Goal: Information Seeking & Learning: Learn about a topic

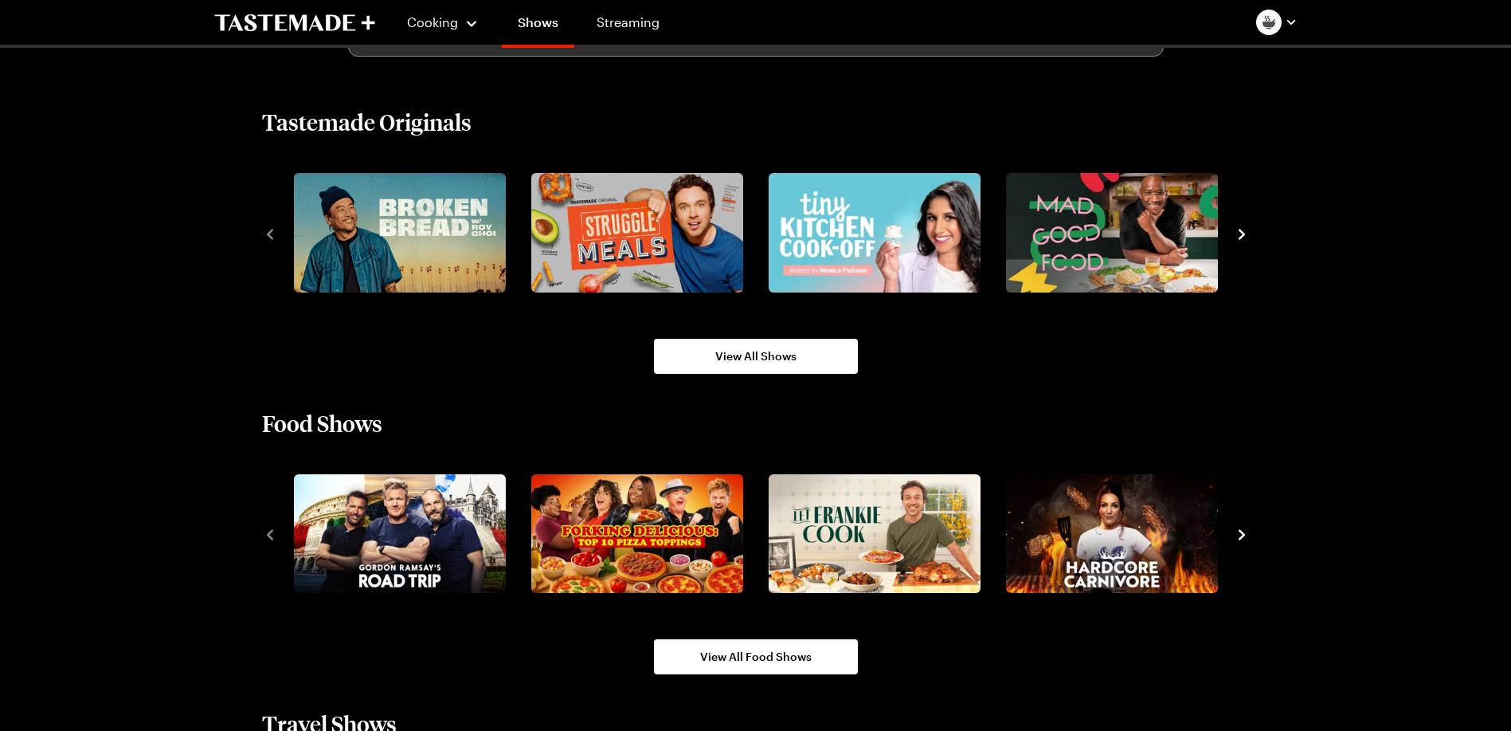
scroll to position [1115, 0]
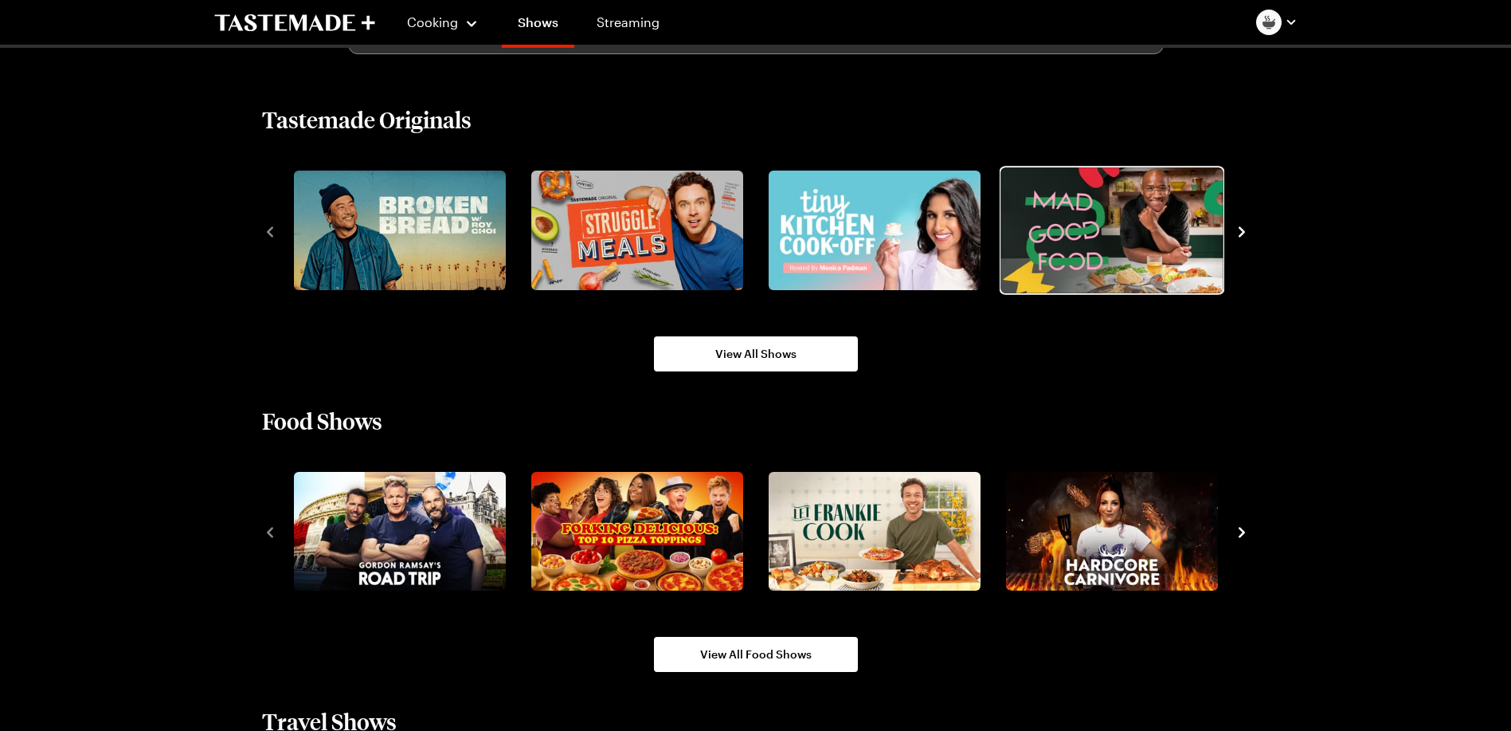
click at [1099, 220] on img "4 / 8" at bounding box center [1112, 229] width 222 height 125
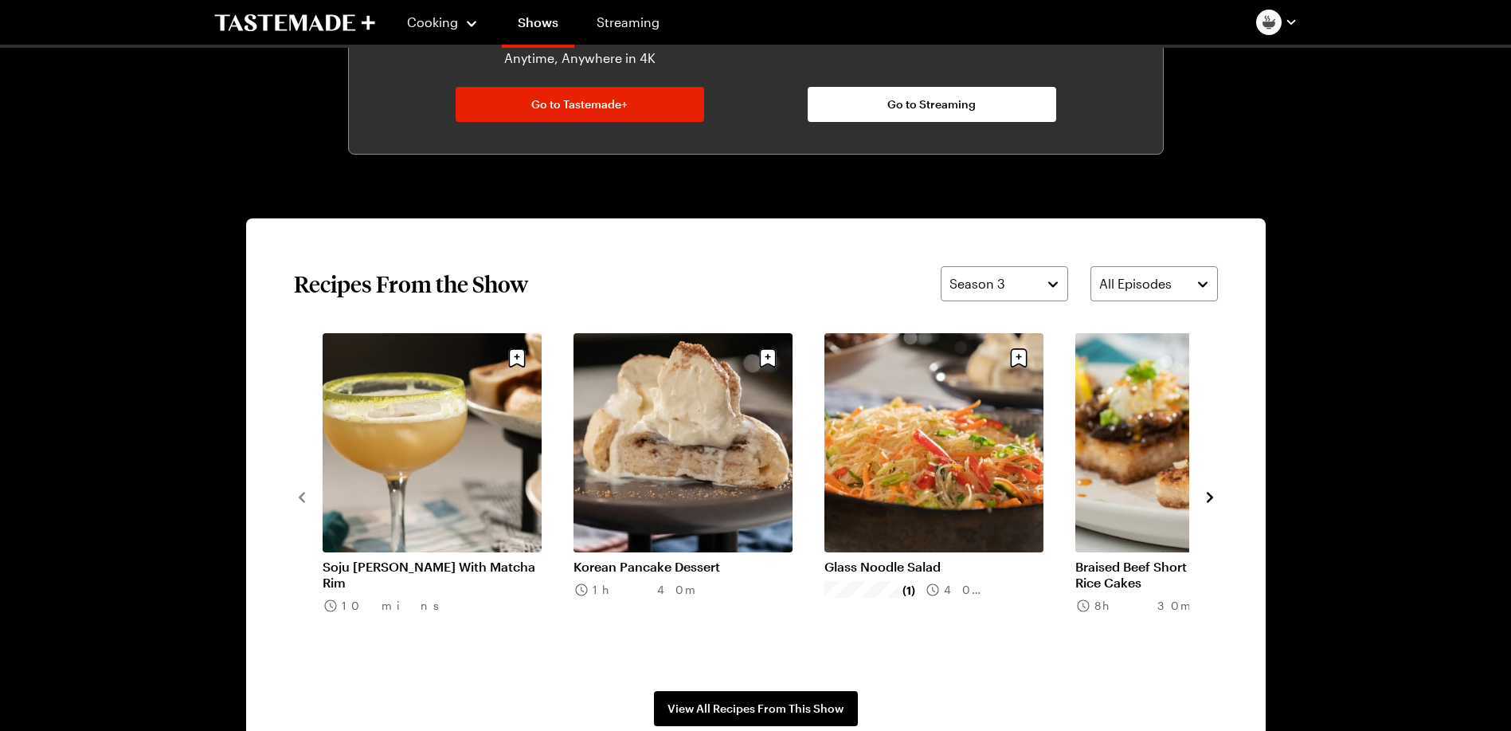
scroll to position [1195, 0]
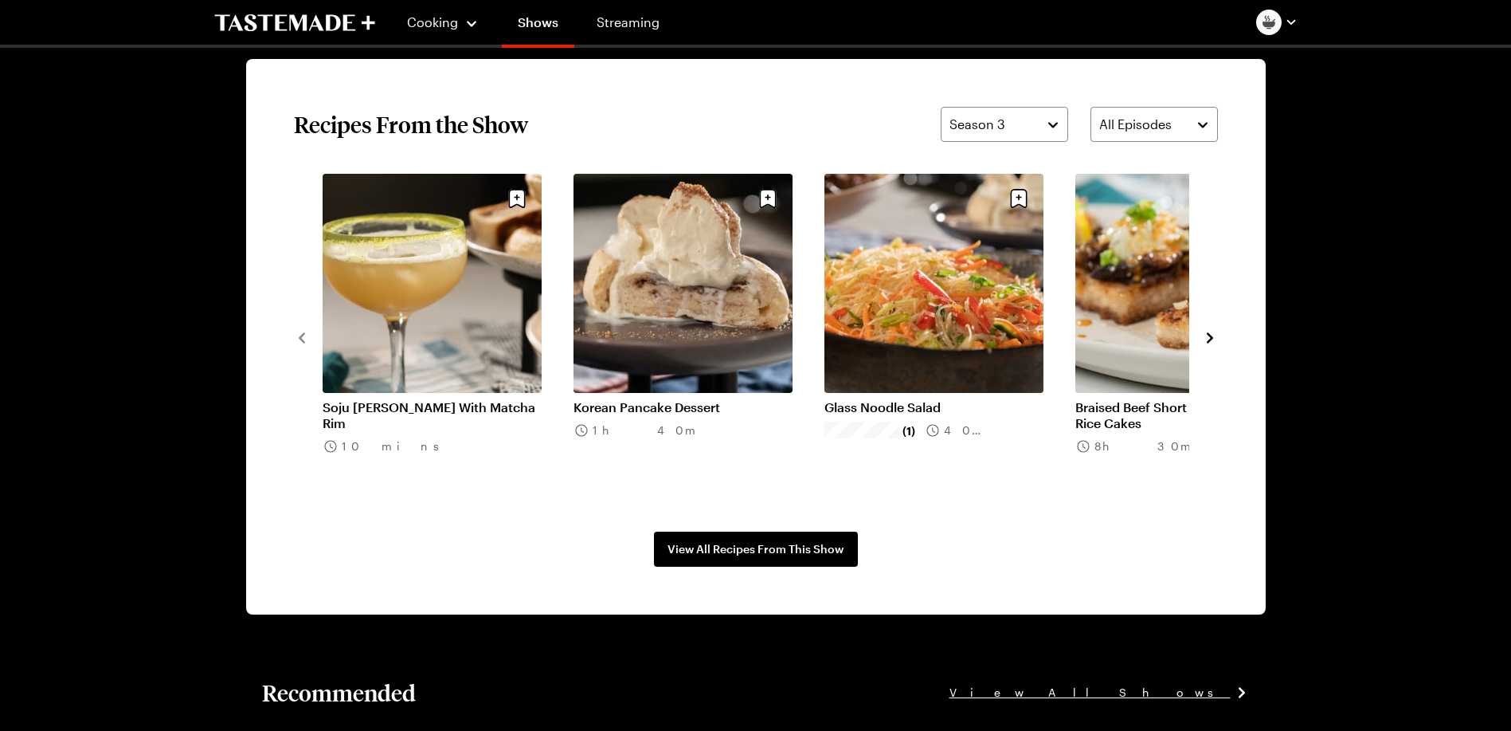
click at [931, 399] on link "Glass Noodle Salad" at bounding box center [934, 407] width 219 height 16
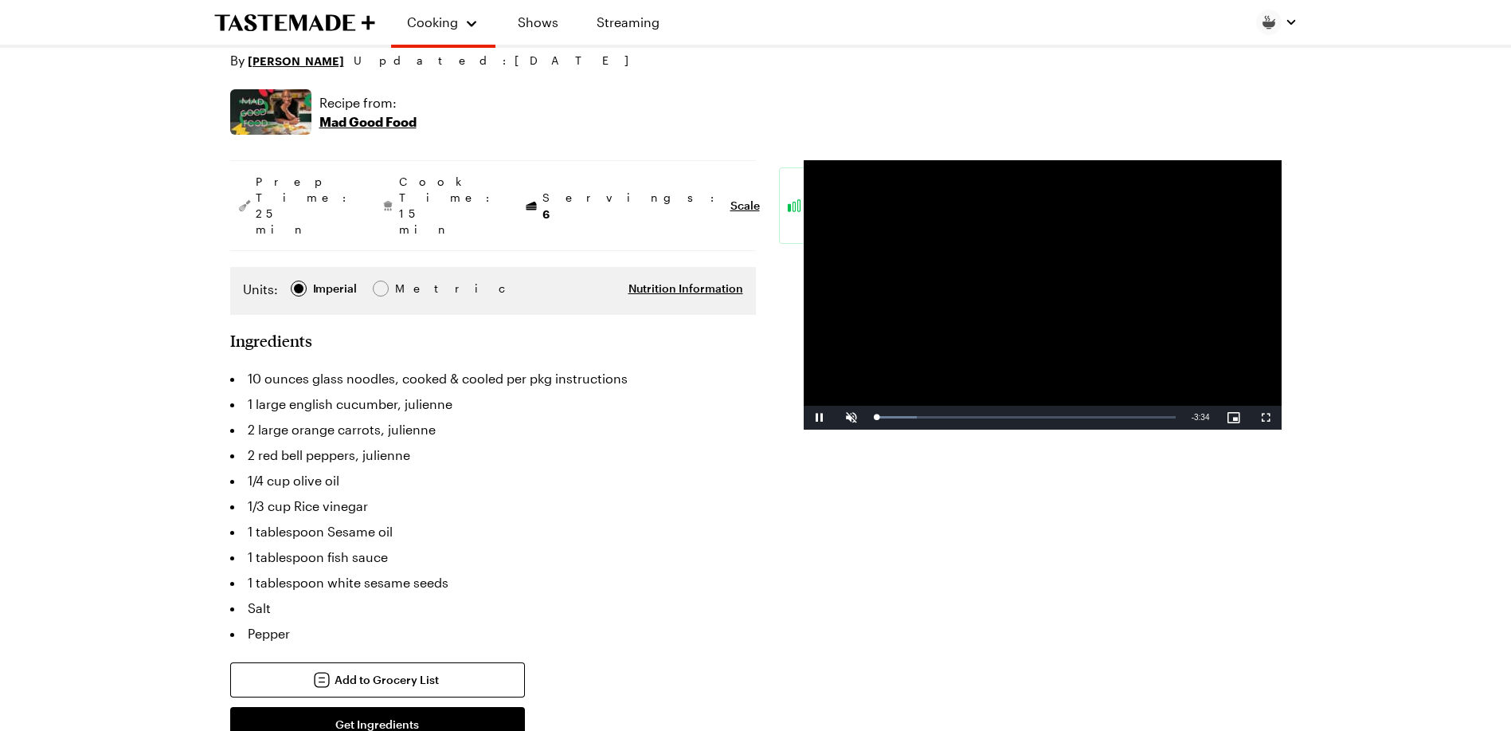
scroll to position [239, 0]
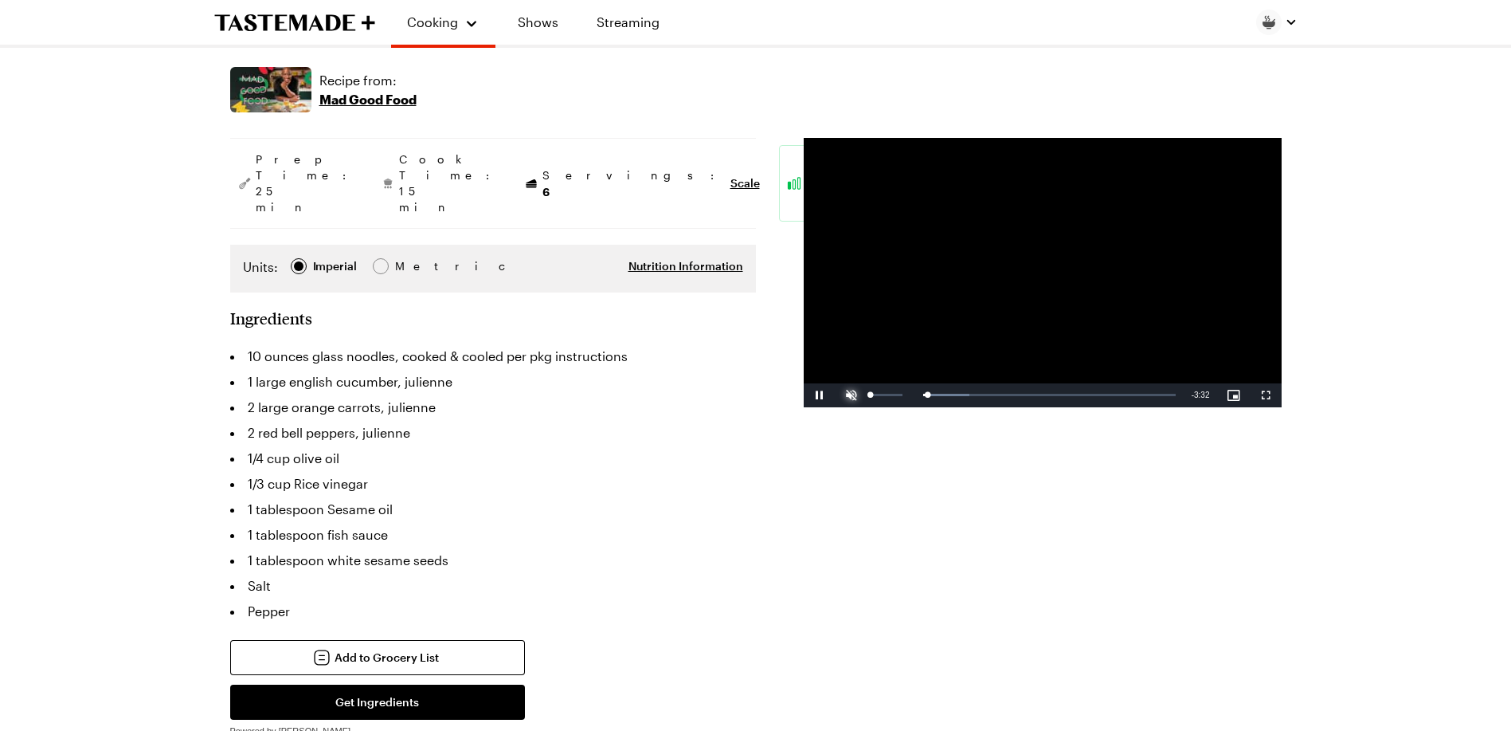
click at [852, 395] on span "Video Player" at bounding box center [852, 395] width 32 height 0
drag, startPoint x: 890, startPoint y: 391, endPoint x: 865, endPoint y: 391, distance: 24.7
click at [865, 391] on div "Play Unmute 0% Current Time 0:00 / Duration 3:35 Loaded : 23.49% 0:00 0:00 Stre…" at bounding box center [1043, 395] width 478 height 24
click at [855, 395] on span "Video Player" at bounding box center [852, 395] width 32 height 0
click at [1069, 392] on div "Loaded : 100.00% 2:18 2:18" at bounding box center [1026, 395] width 316 height 24
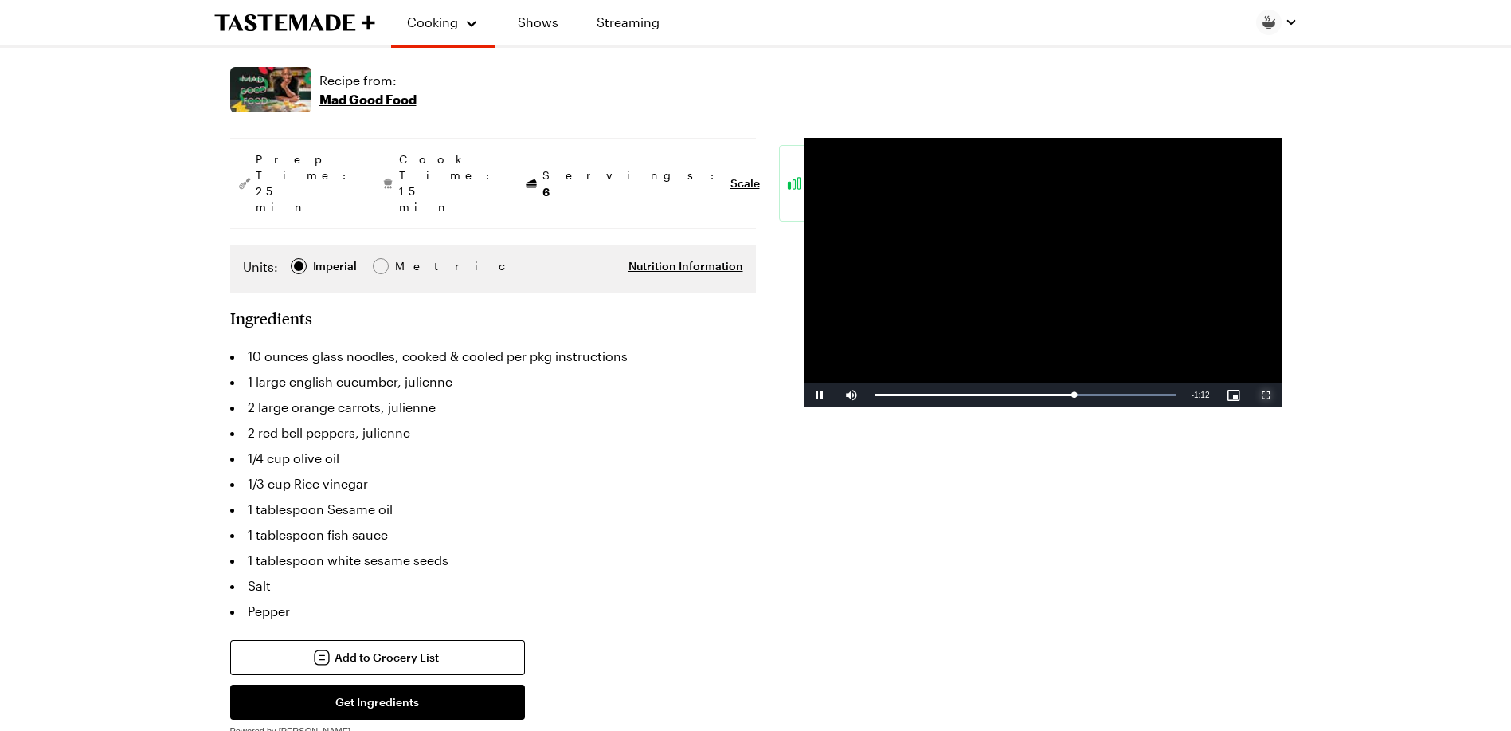
click at [1264, 395] on span "Video Player" at bounding box center [1266, 395] width 32 height 0
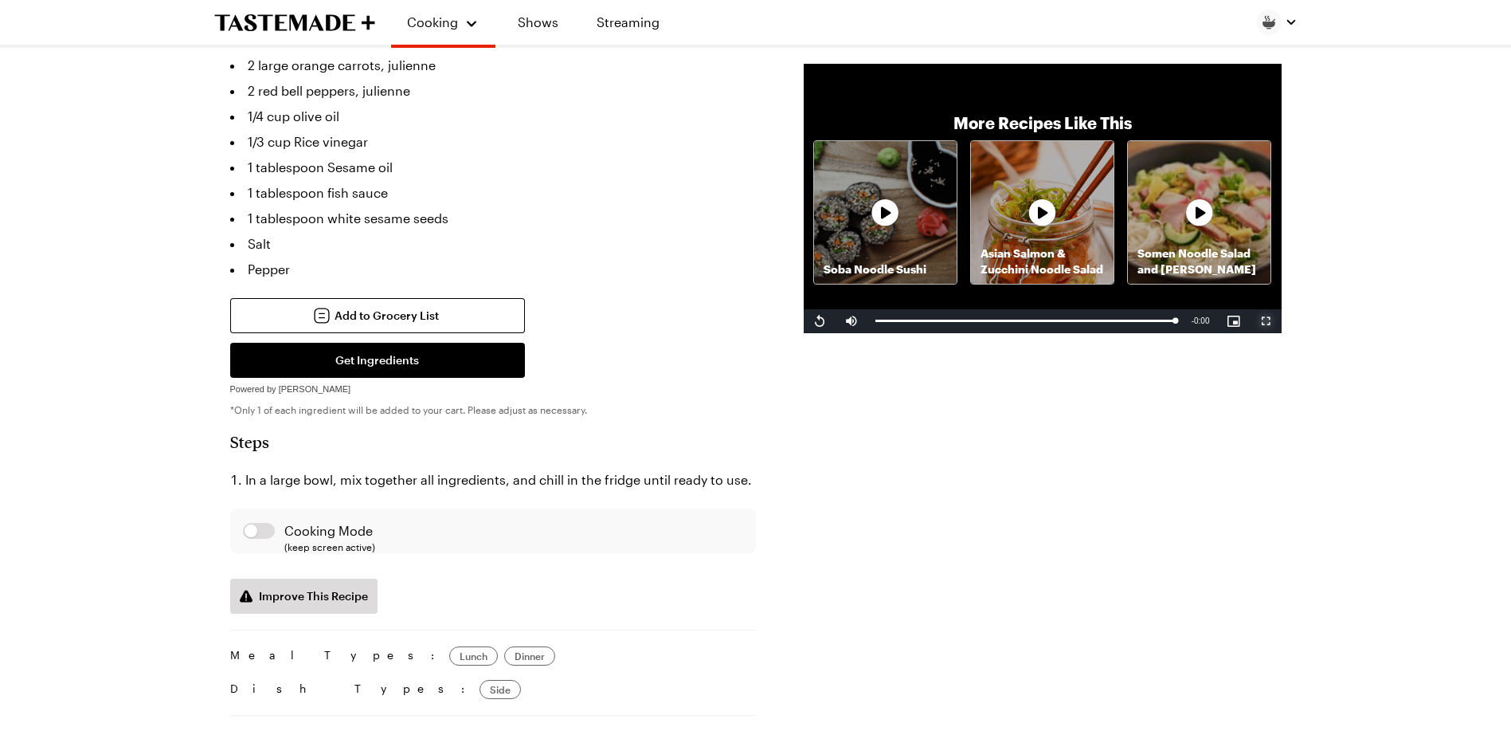
scroll to position [558, 0]
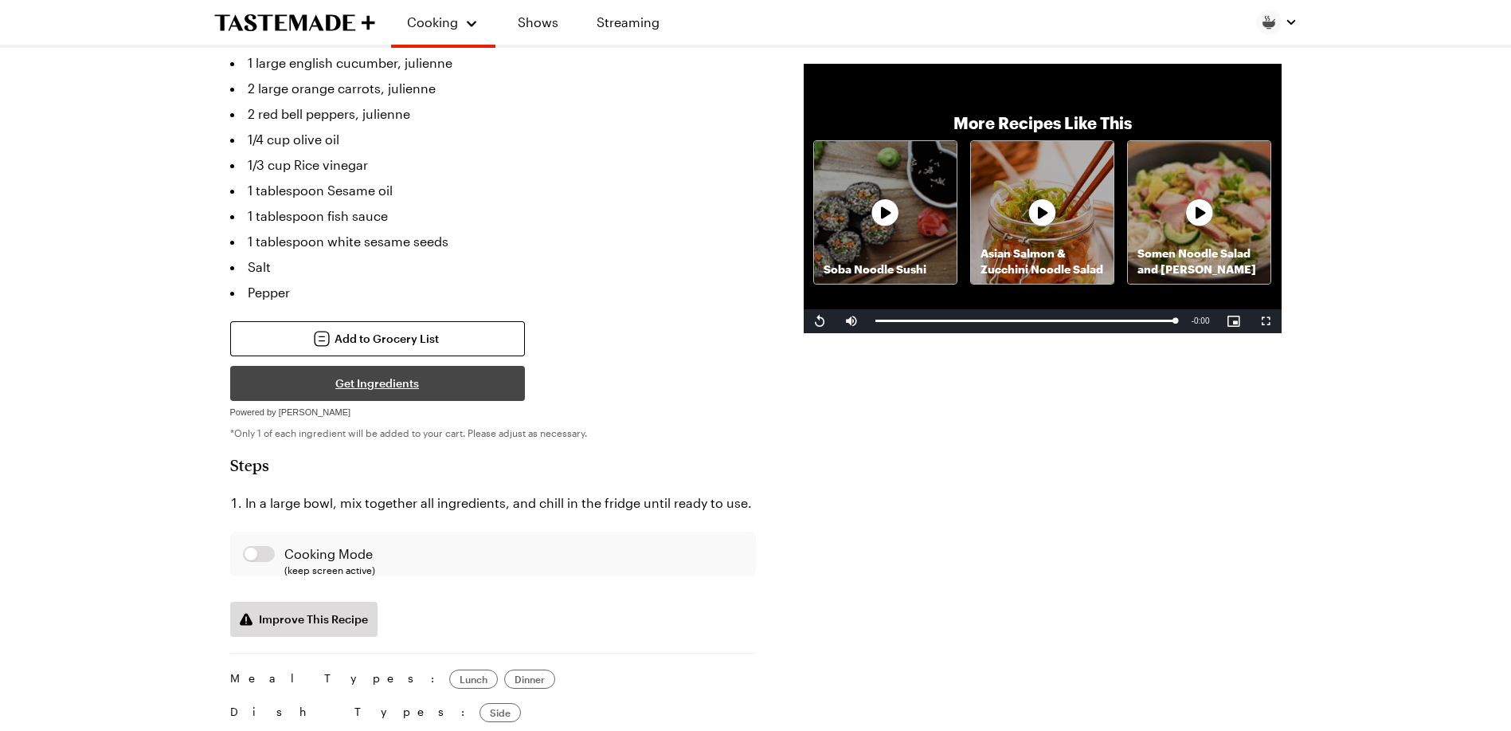
click at [420, 366] on button "Get Ingredients" at bounding box center [377, 383] width 295 height 35
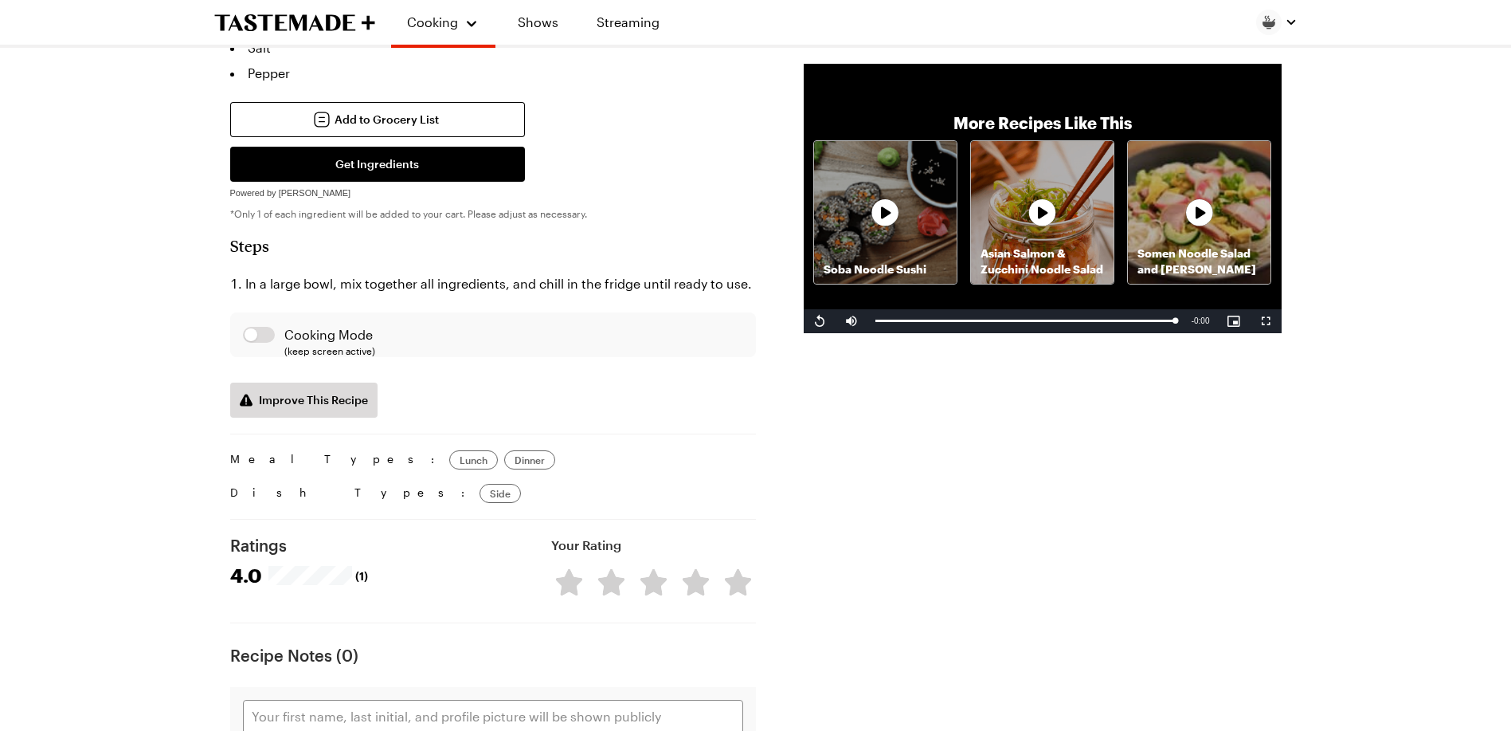
scroll to position [797, 0]
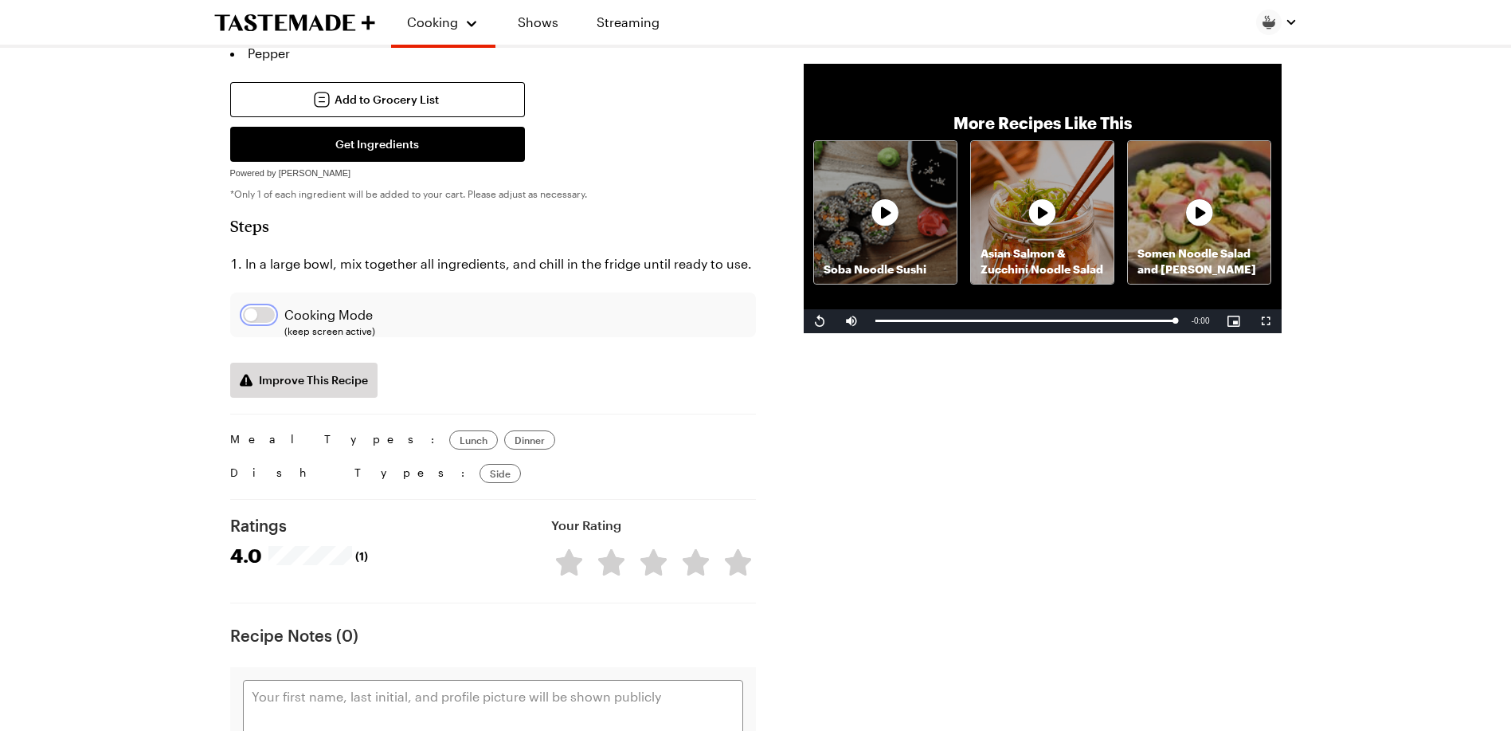
click at [251, 307] on button "button" at bounding box center [259, 315] width 32 height 16
click at [268, 307] on button "button" at bounding box center [259, 315] width 32 height 16
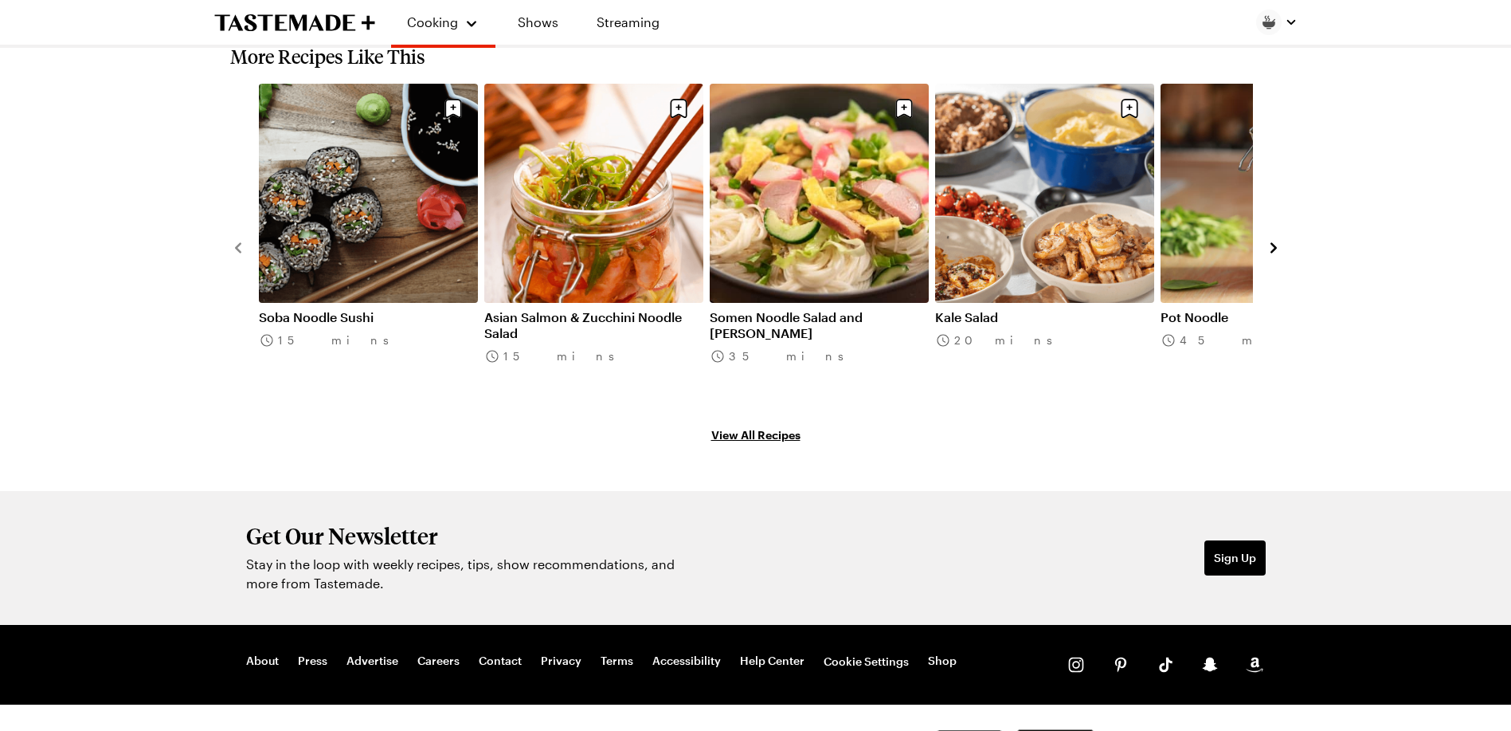
scroll to position [1681, 0]
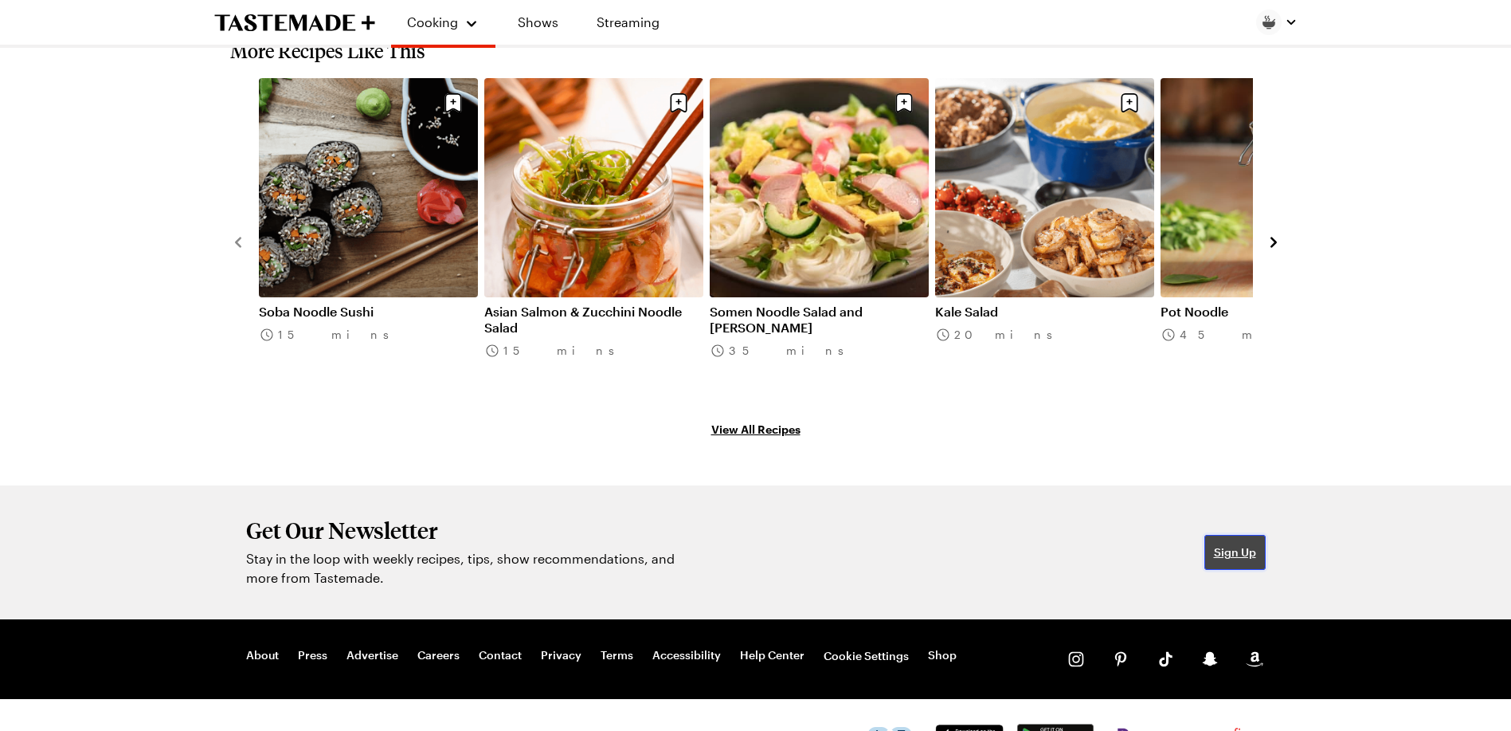
click at [1237, 544] on span "Sign Up" at bounding box center [1235, 552] width 42 height 16
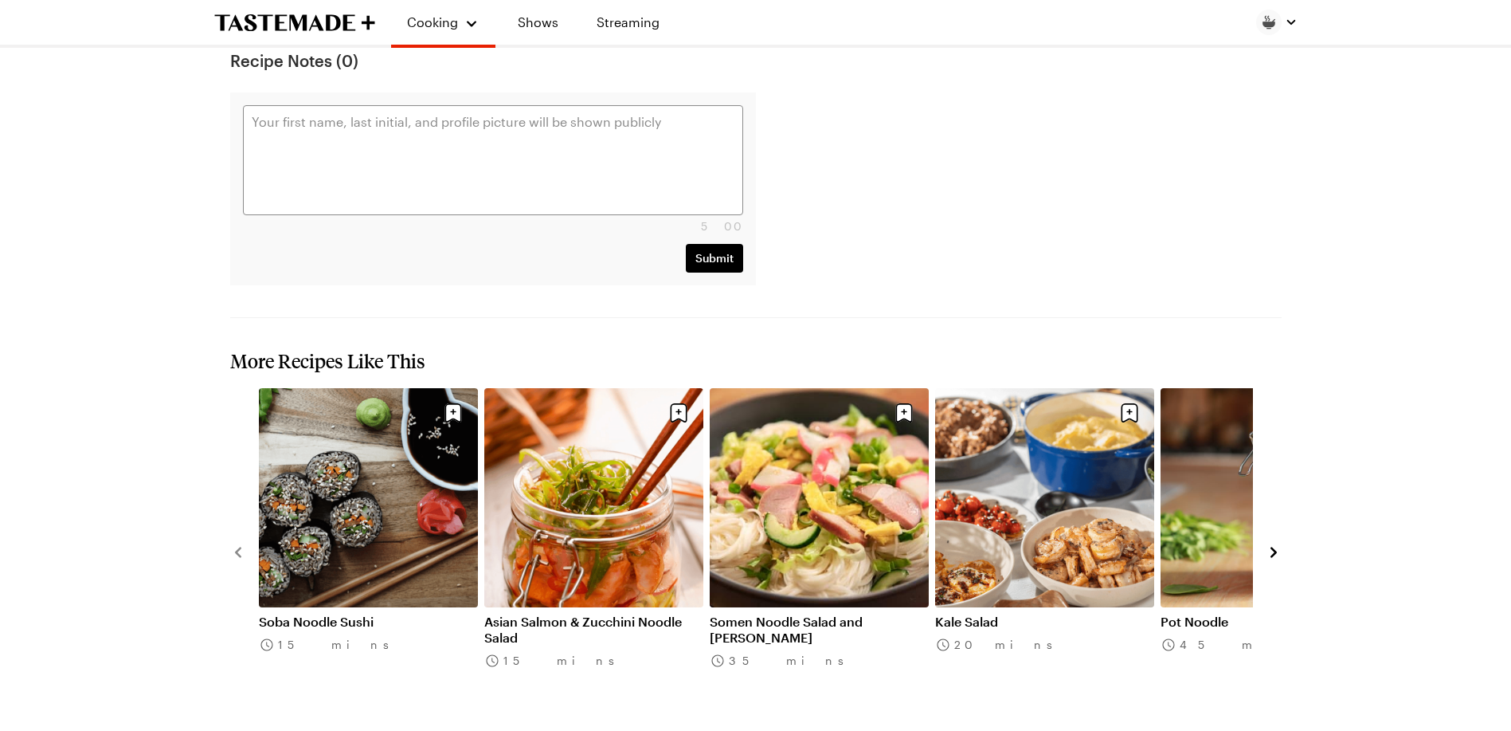
scroll to position [1336, 0]
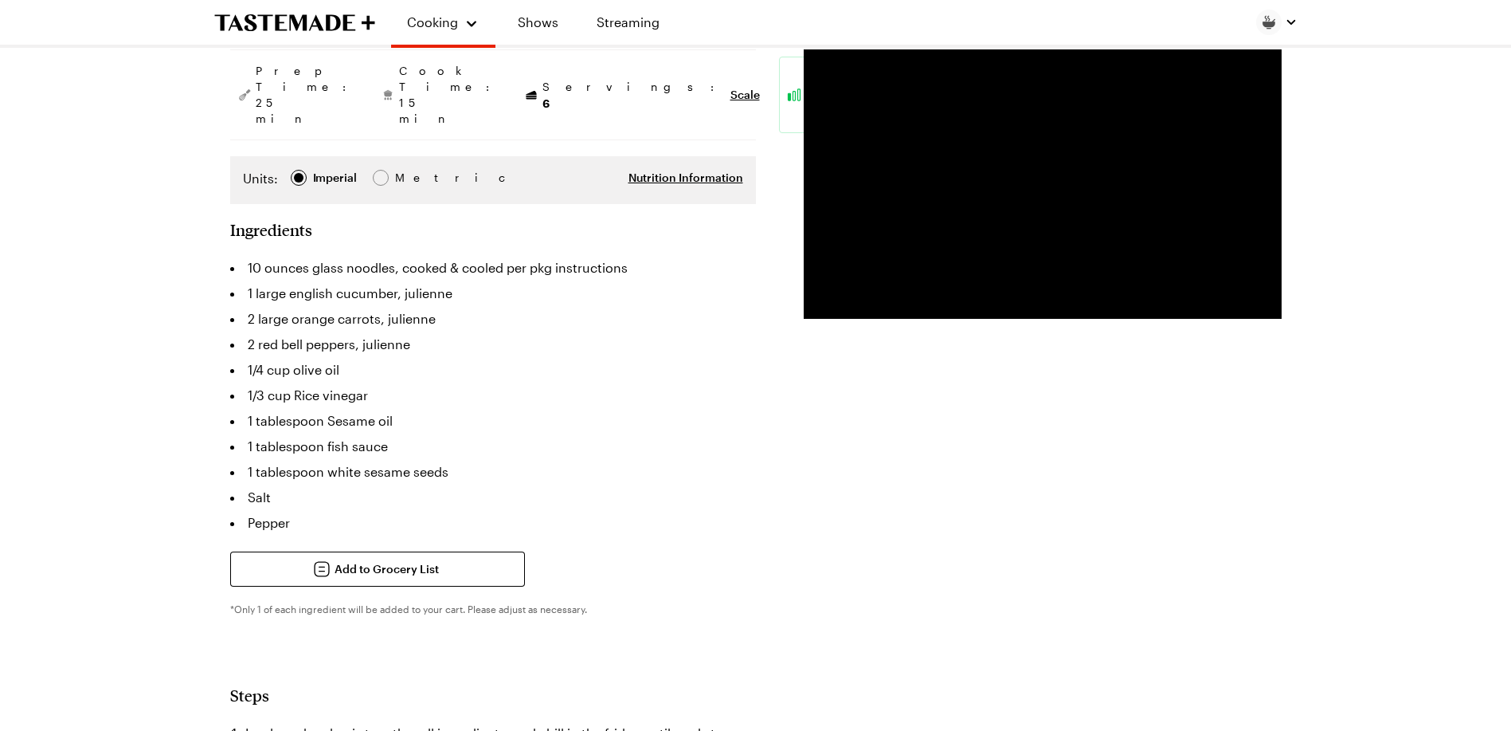
type textarea "x"
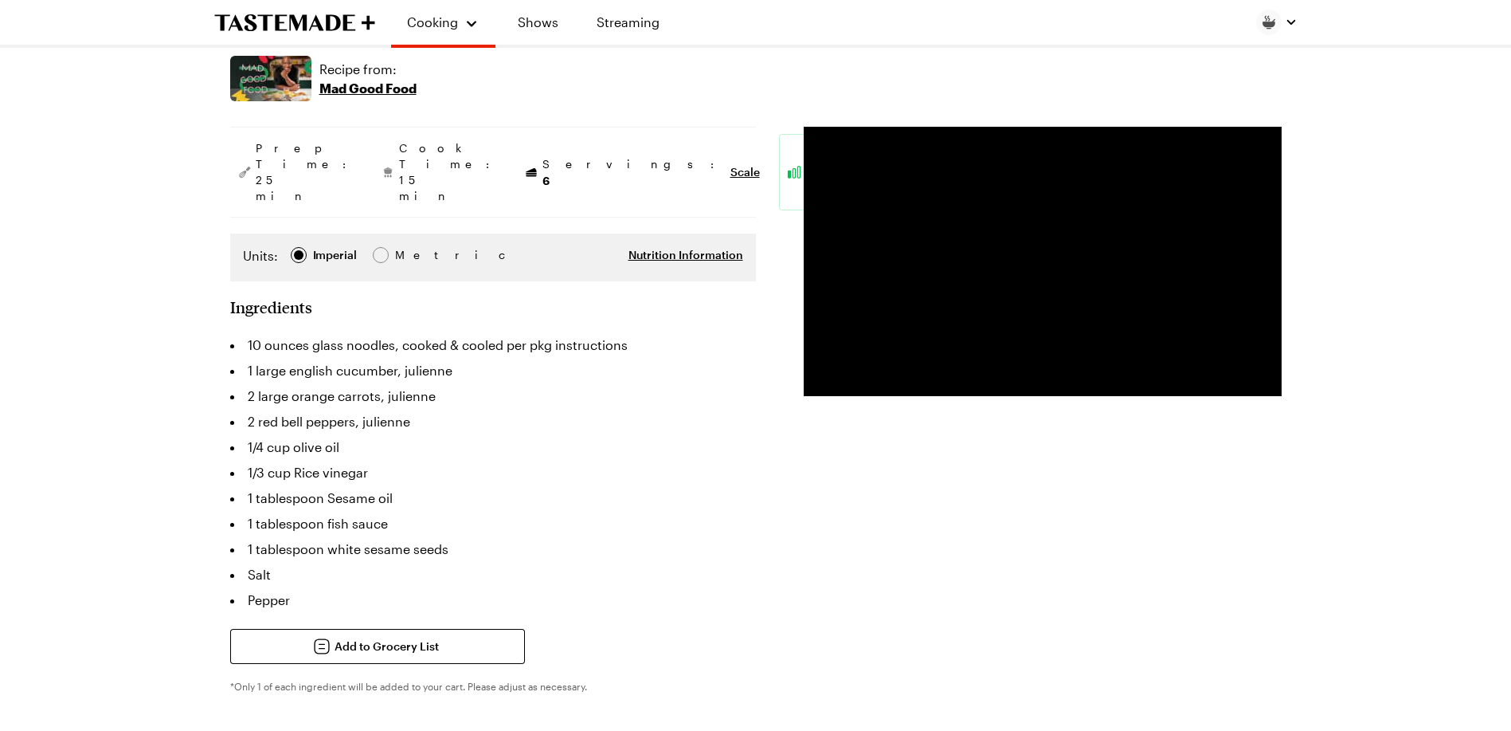
scroll to position [247, 0]
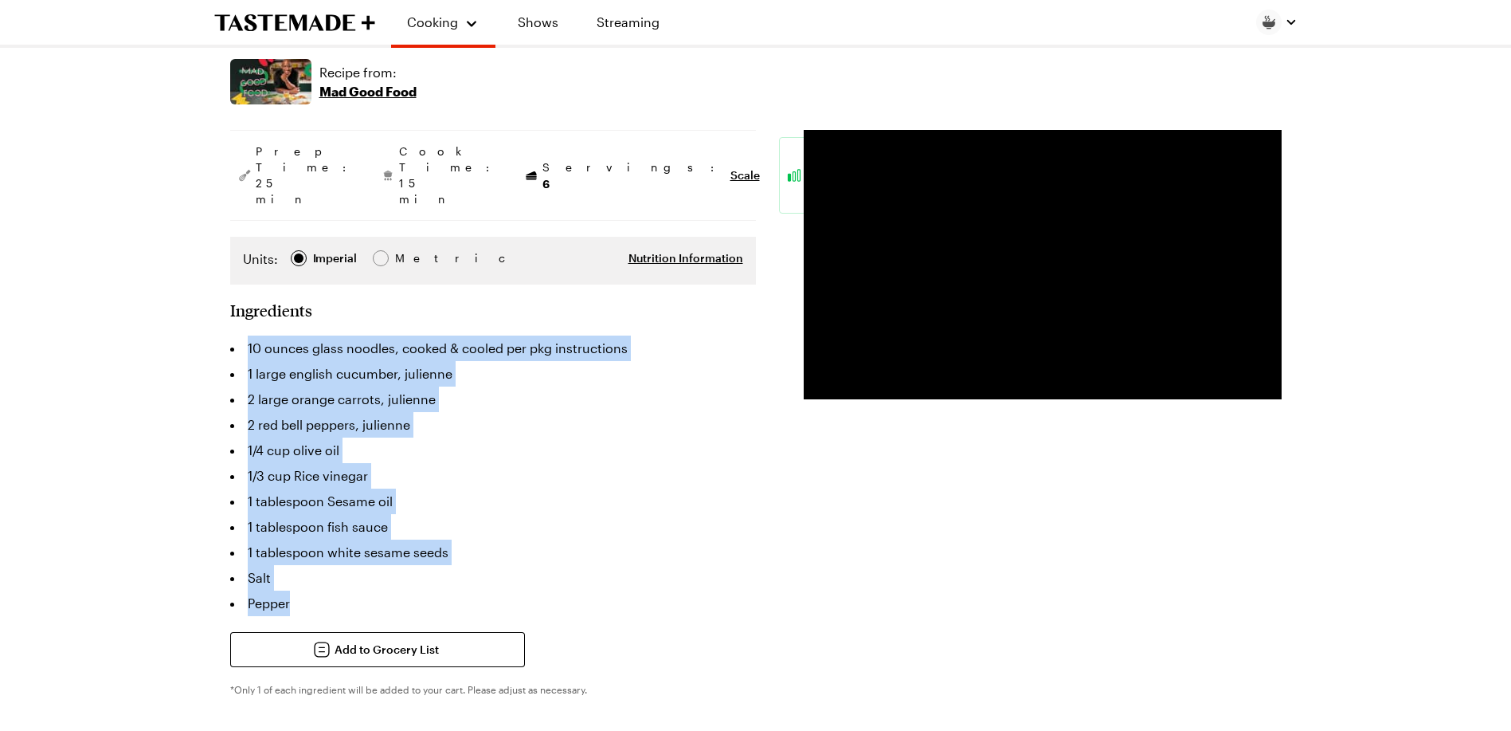
drag, startPoint x: 311, startPoint y: 557, endPoint x: 228, endPoint y: 293, distance: 276.6
click at [629, 437] on li "1/4 cup olive oil" at bounding box center [493, 449] width 526 height 25
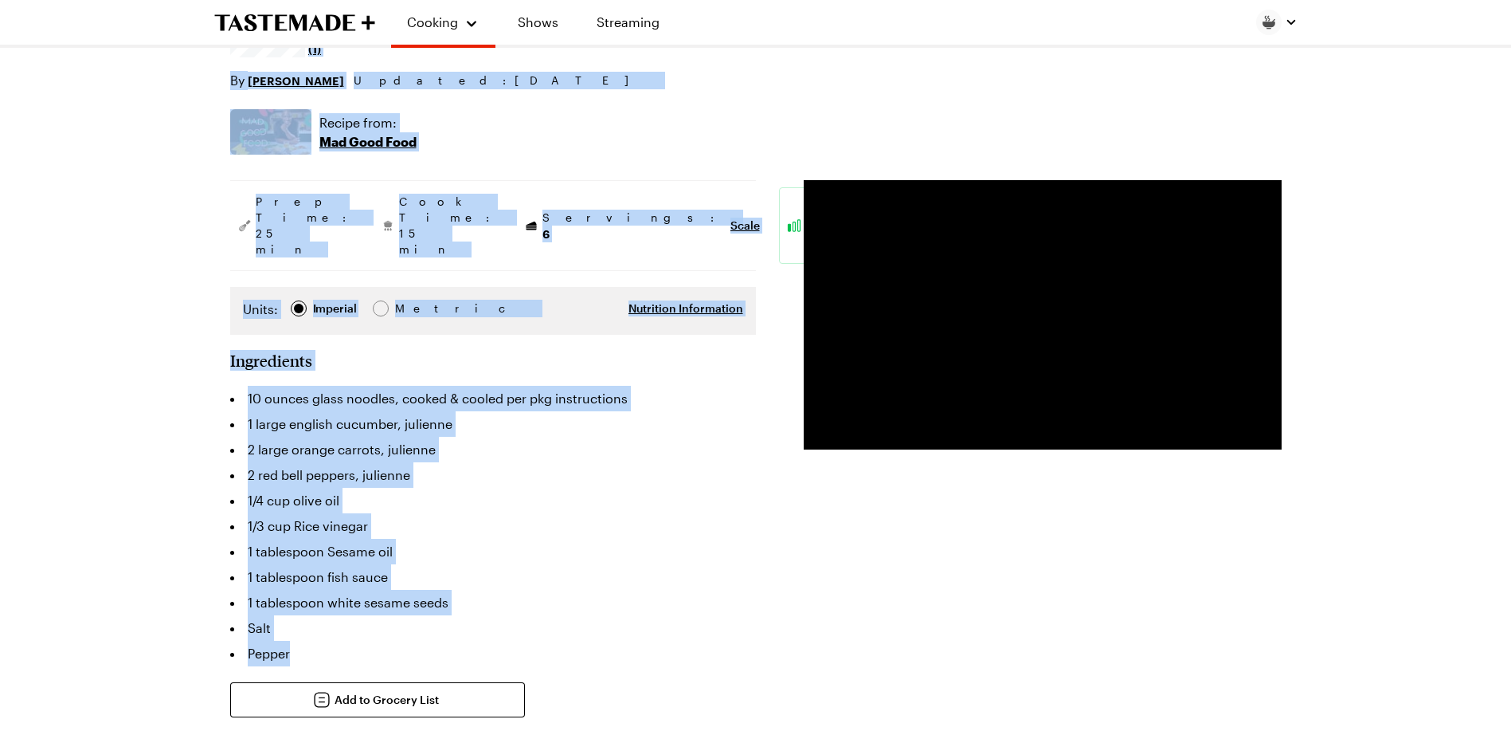
scroll to position [221, 0]
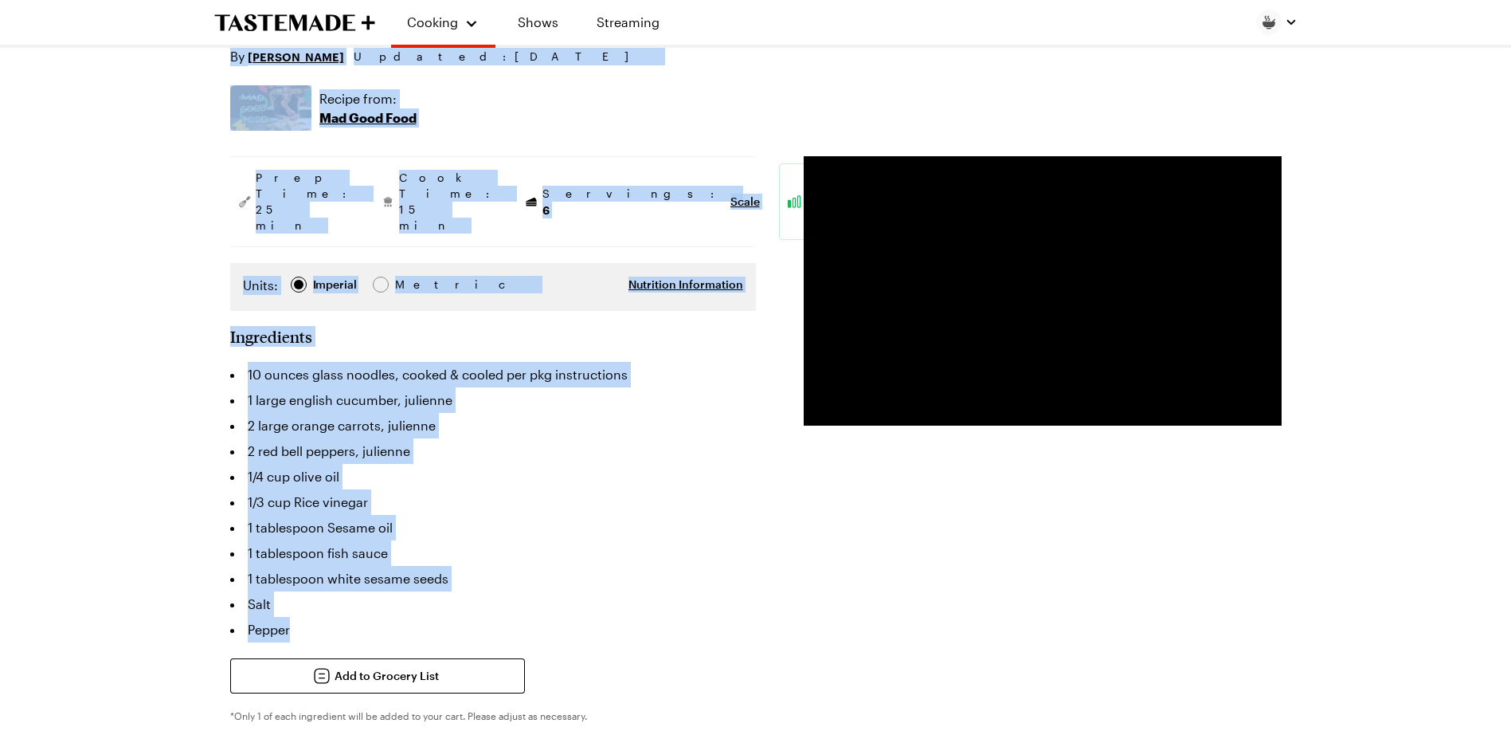
drag, startPoint x: 229, startPoint y: 88, endPoint x: 312, endPoint y: 582, distance: 500.2
copy article "Glass Noodle Salad This veggie-packed cold noodle salad makes the perfect side …"
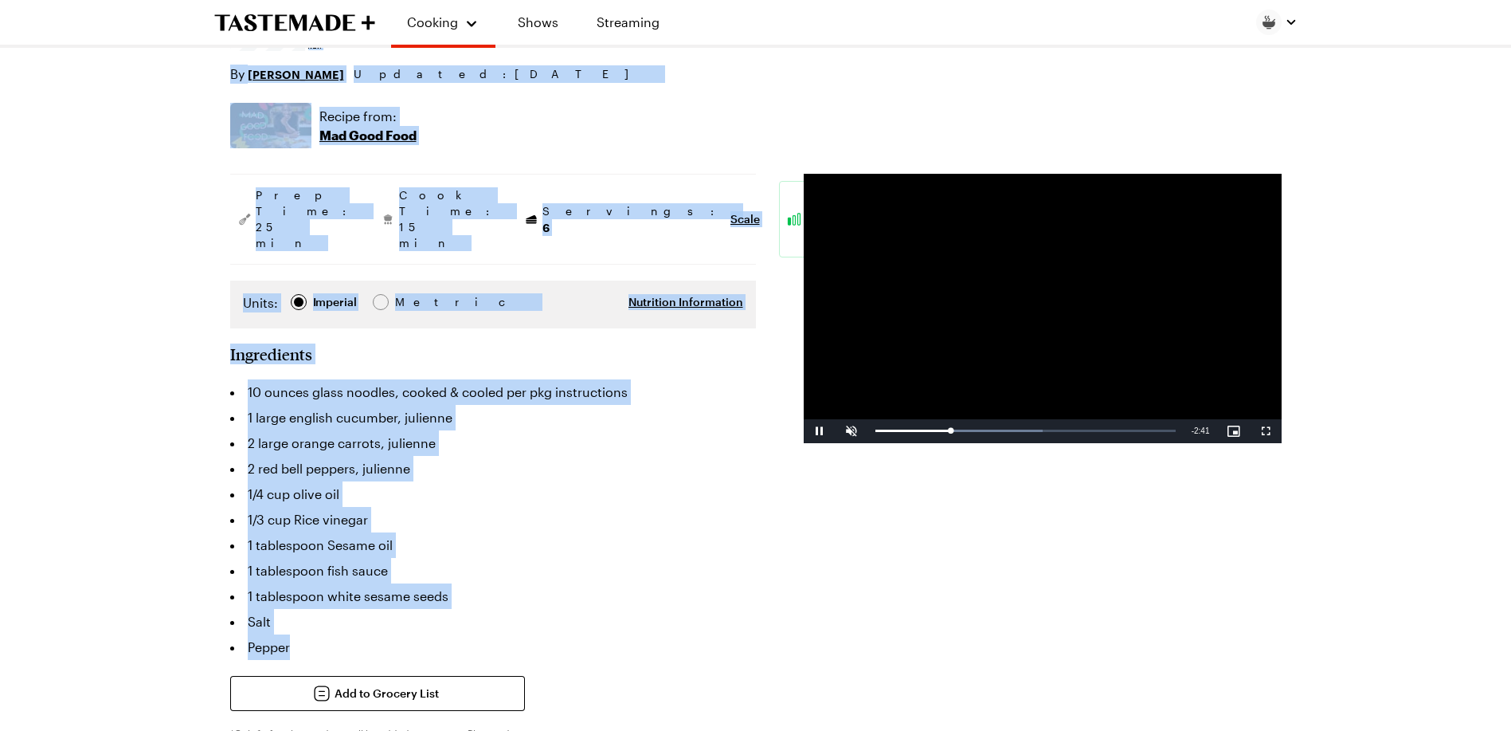
scroll to position [194, 0]
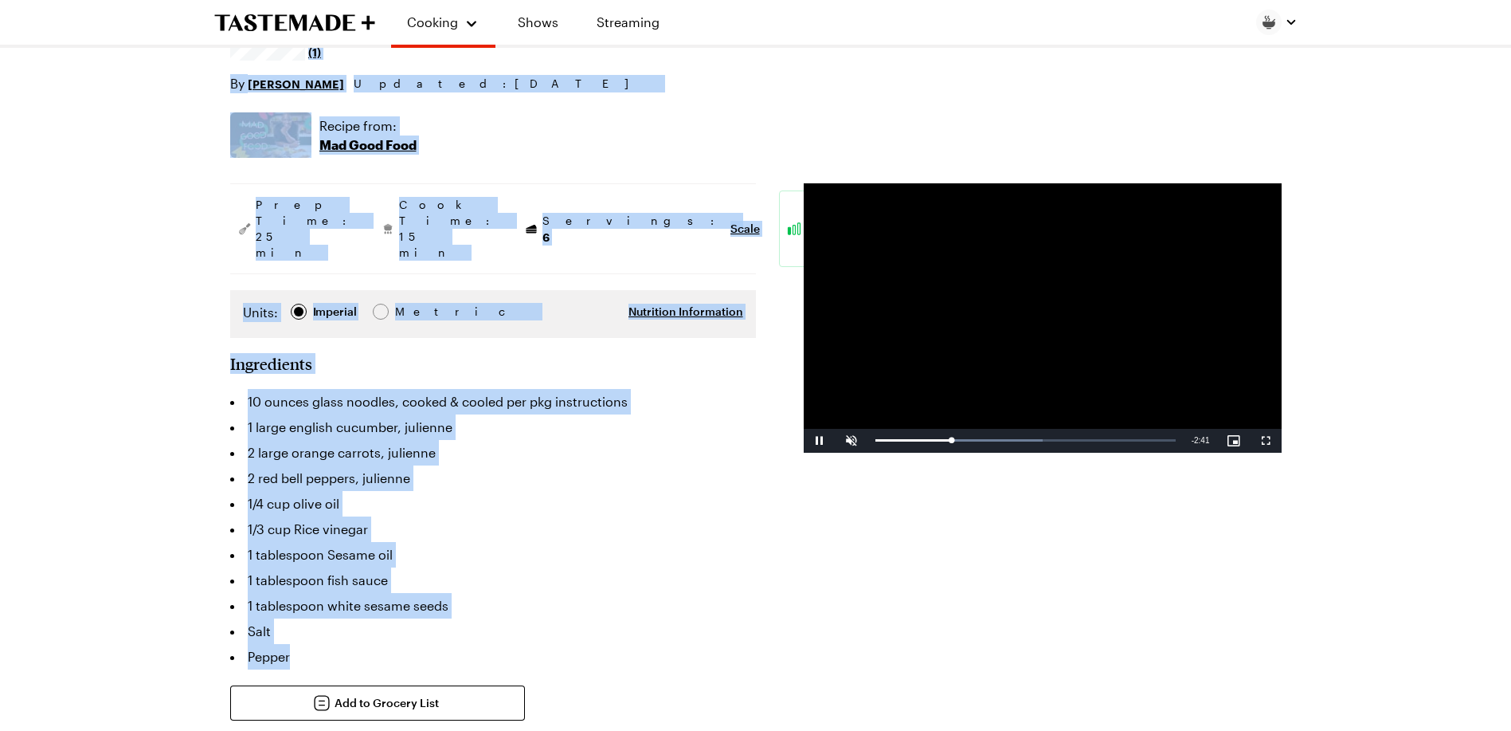
click at [574, 117] on div "Recipe from: Mad Good Food" at bounding box center [756, 134] width 1052 height 45
click at [578, 213] on span "Servings: 6" at bounding box center [633, 229] width 180 height 33
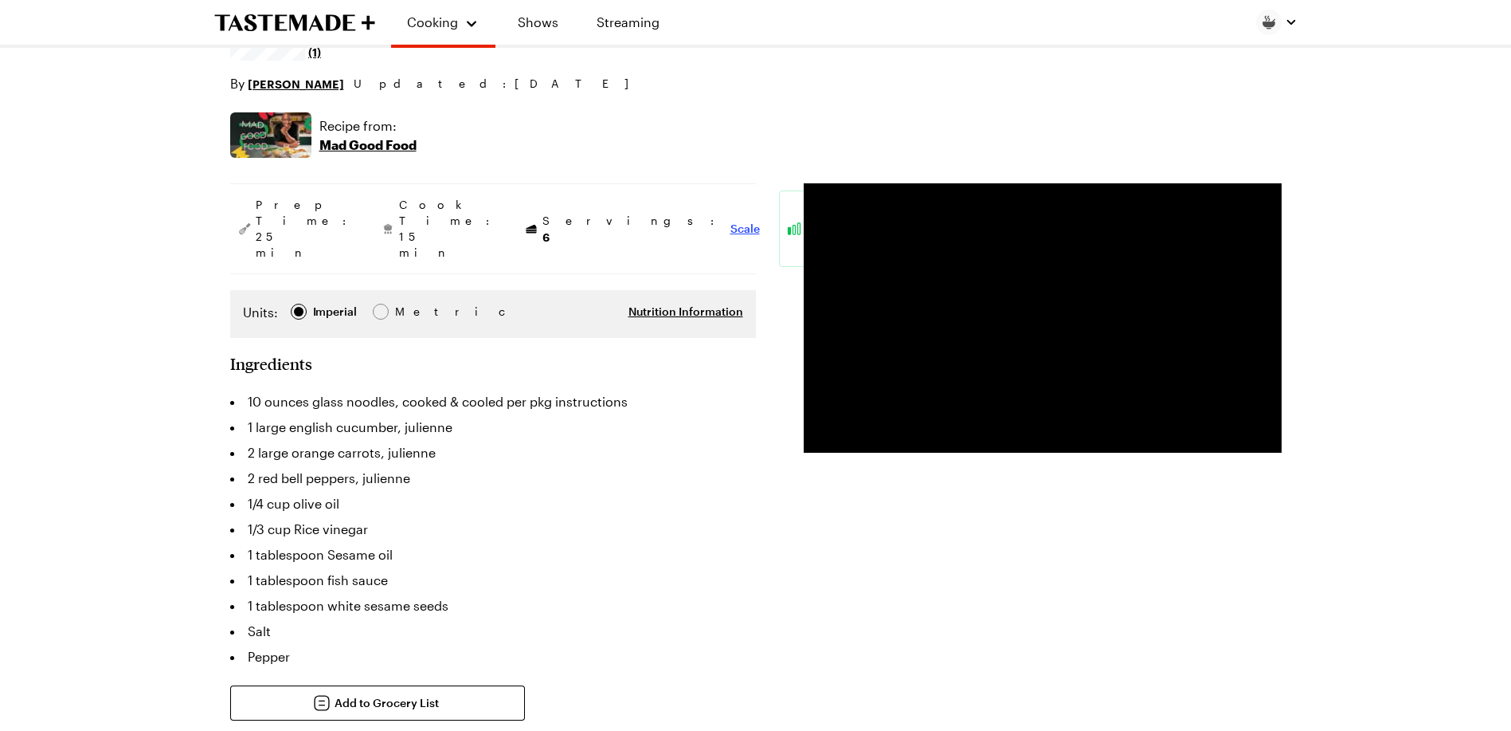
click at [731, 221] on span "Scale" at bounding box center [745, 229] width 29 height 16
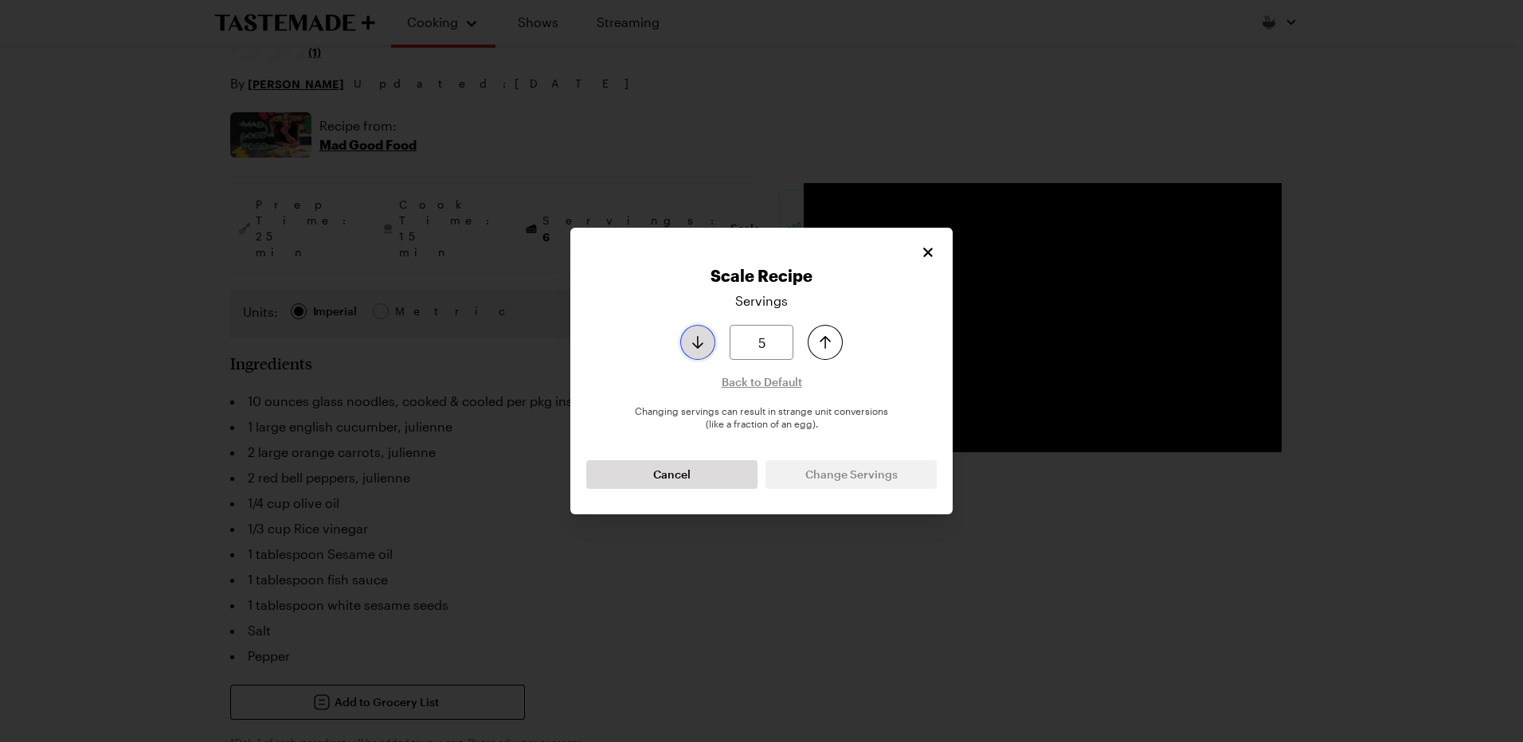
click at [699, 345] on icon "Decrease serving size by one" at bounding box center [697, 342] width 19 height 19
type input "3"
click at [699, 345] on icon "Decrease serving size by one" at bounding box center [697, 342] width 19 height 19
click at [850, 473] on span "Change Servings" at bounding box center [851, 475] width 92 height 16
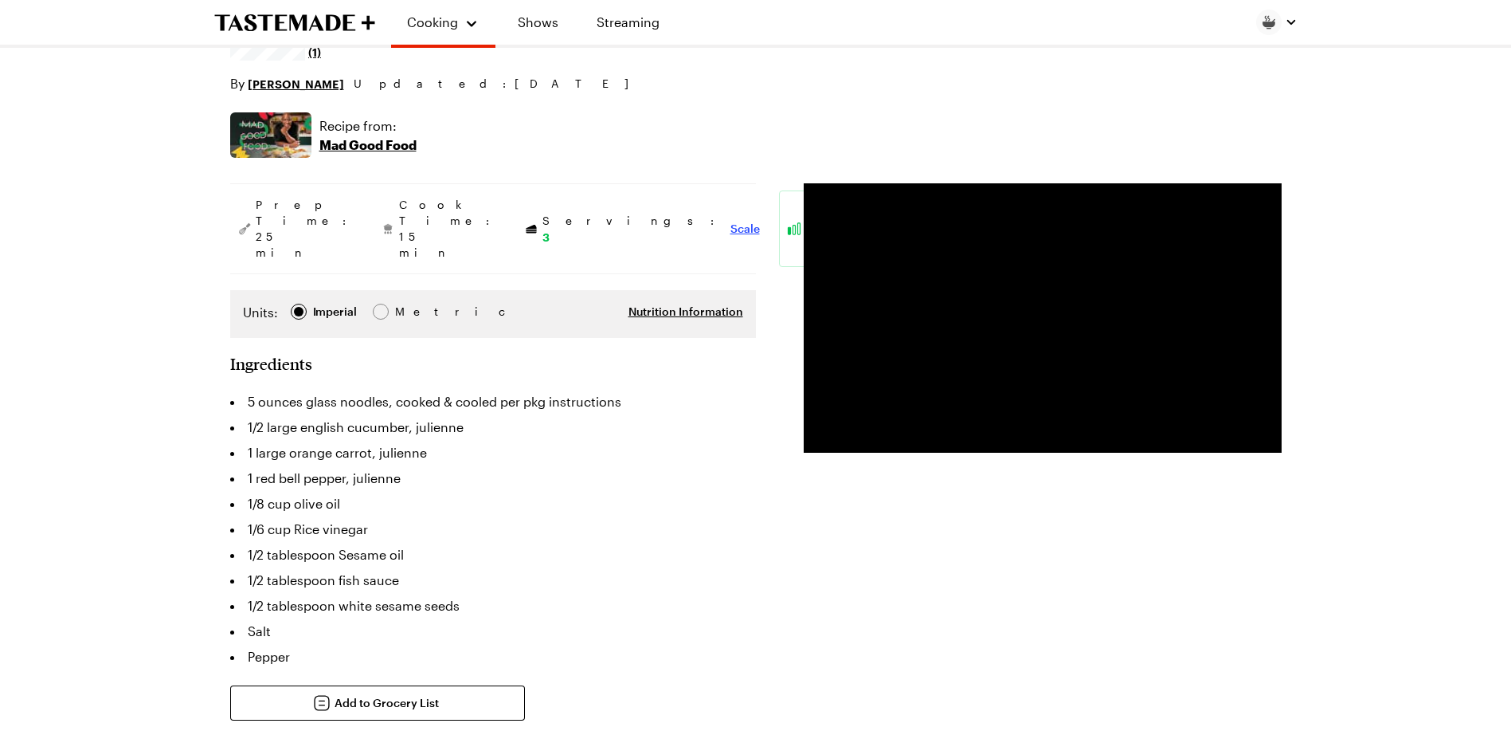
click at [731, 221] on span "Scale" at bounding box center [745, 229] width 29 height 16
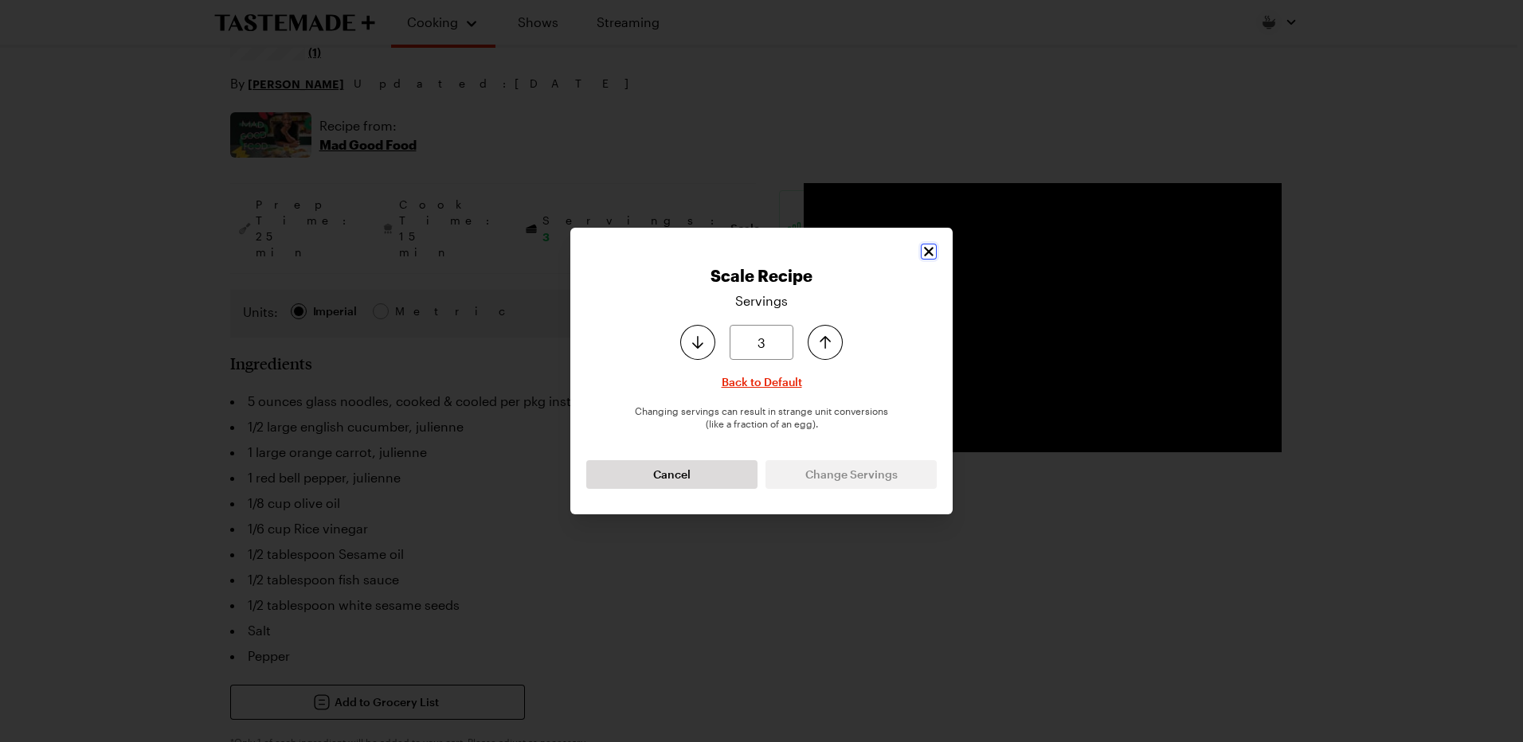
click at [930, 249] on icon "Close" at bounding box center [929, 252] width 16 height 16
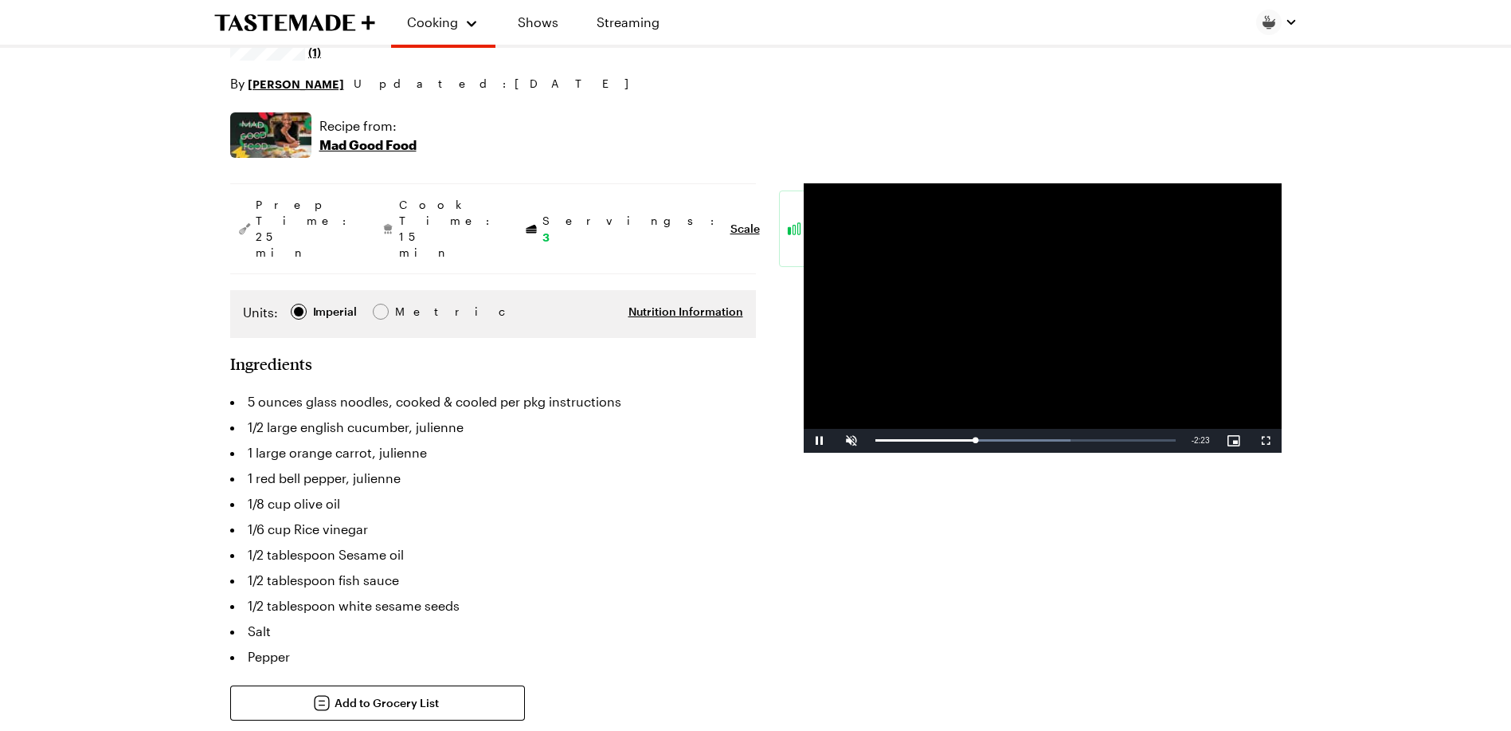
click at [586, 440] on li "1 large orange carrot, julienne" at bounding box center [493, 452] width 526 height 25
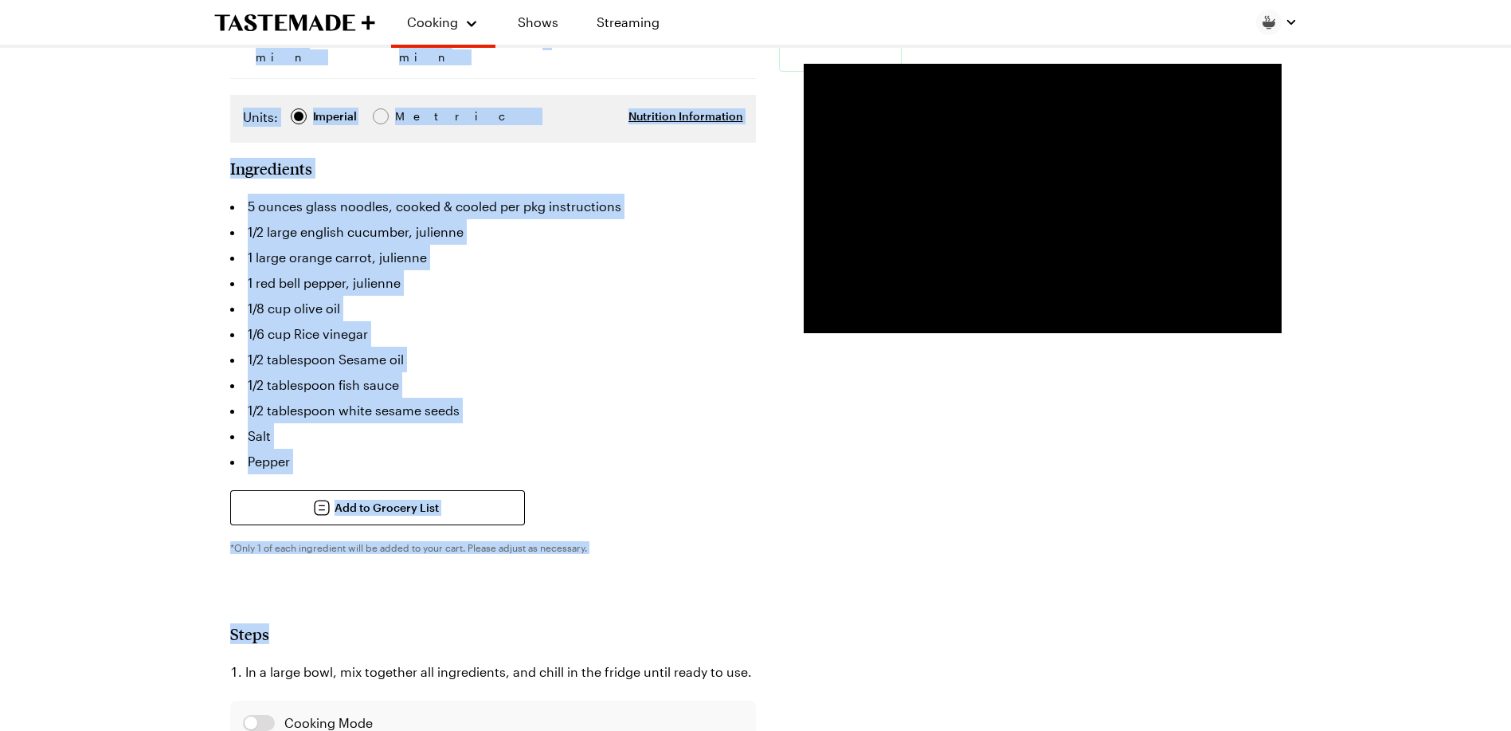
scroll to position [425, 0]
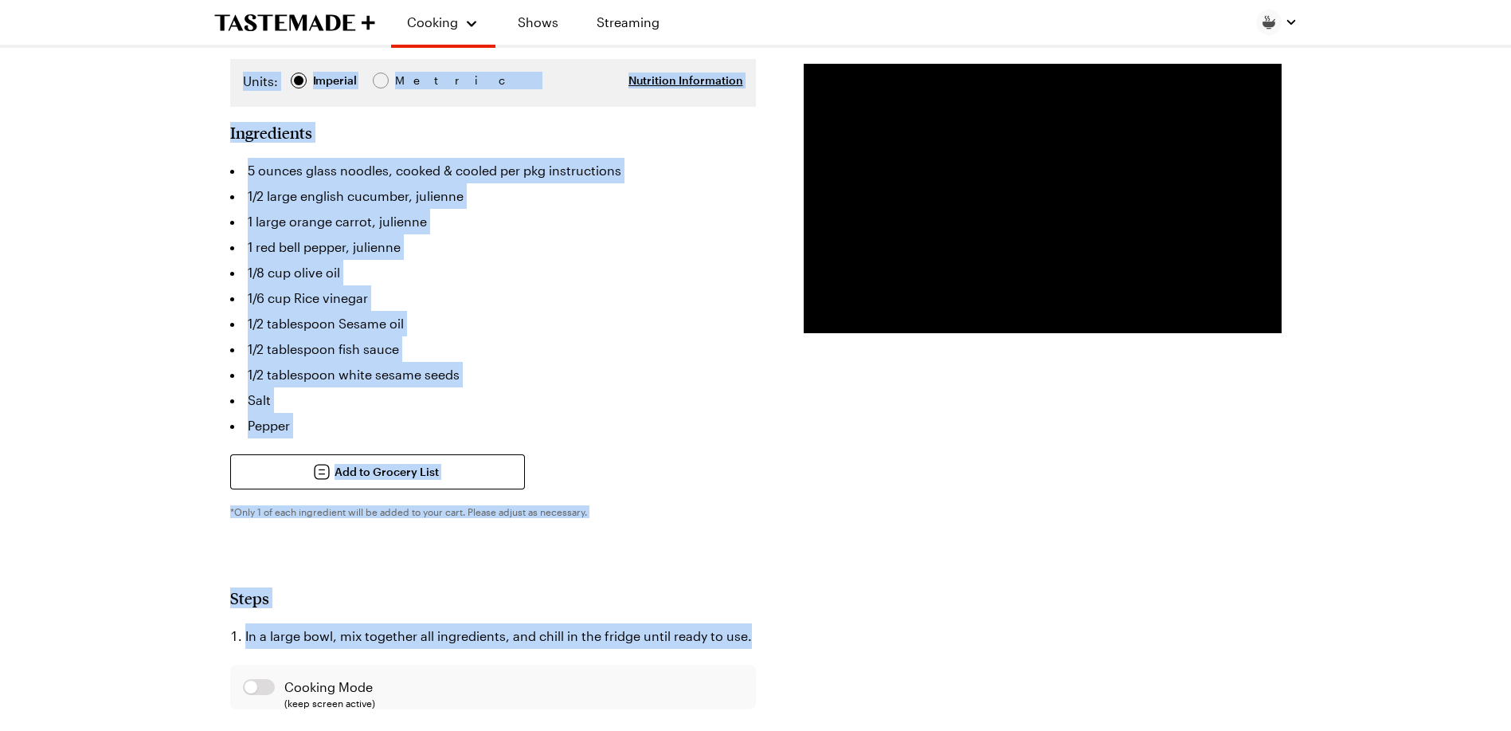
drag, startPoint x: 230, startPoint y: 174, endPoint x: 763, endPoint y: 576, distance: 667.8
click at [763, 576] on article "Glass Noodle Salad This veggie-packed cold noodle salad makes the perfect side …" at bounding box center [756, 482] width 1052 height 1500
copy article "Glass Noodle Salad This veggie-packed cold noodle salad makes the perfect side …"
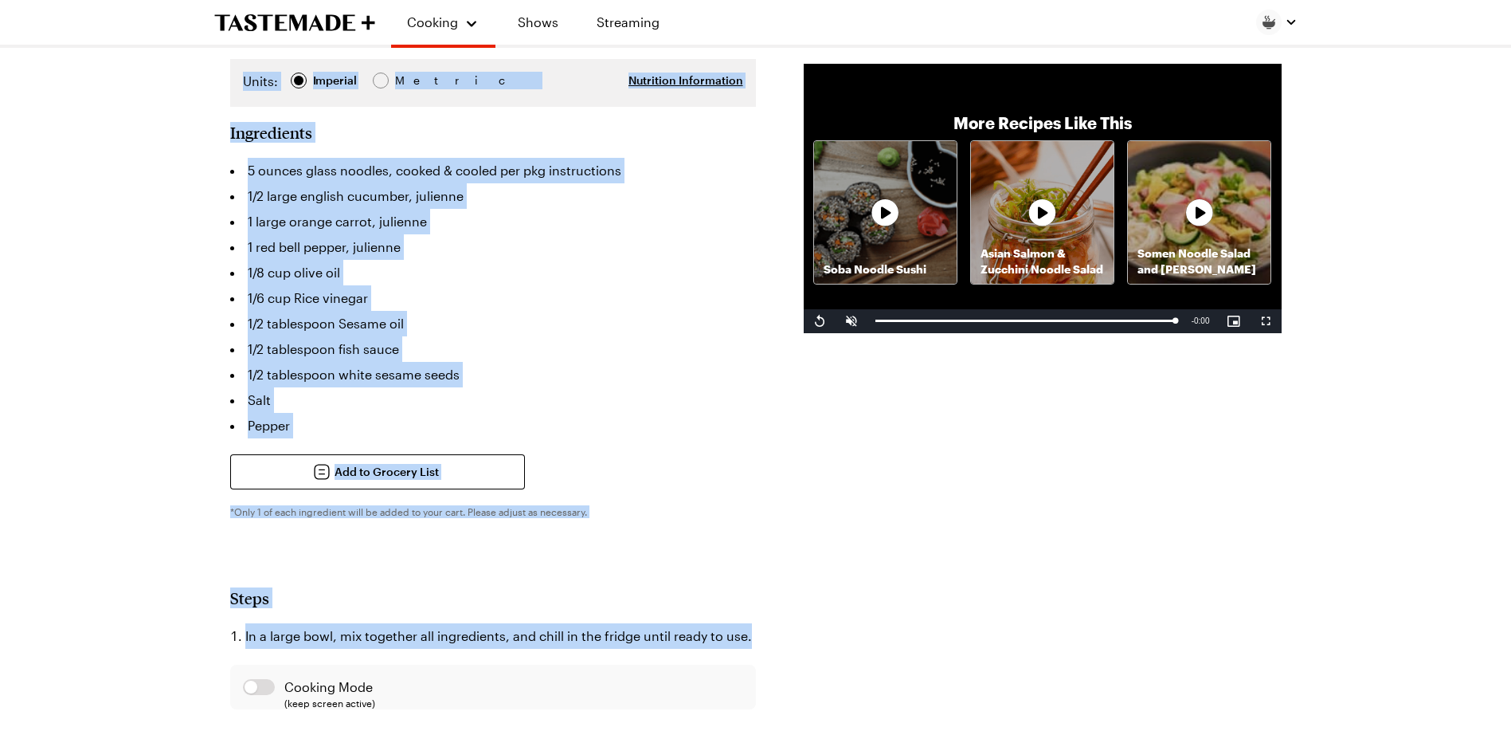
click at [608, 234] on li "1 red bell pepper, julienne" at bounding box center [493, 246] width 526 height 25
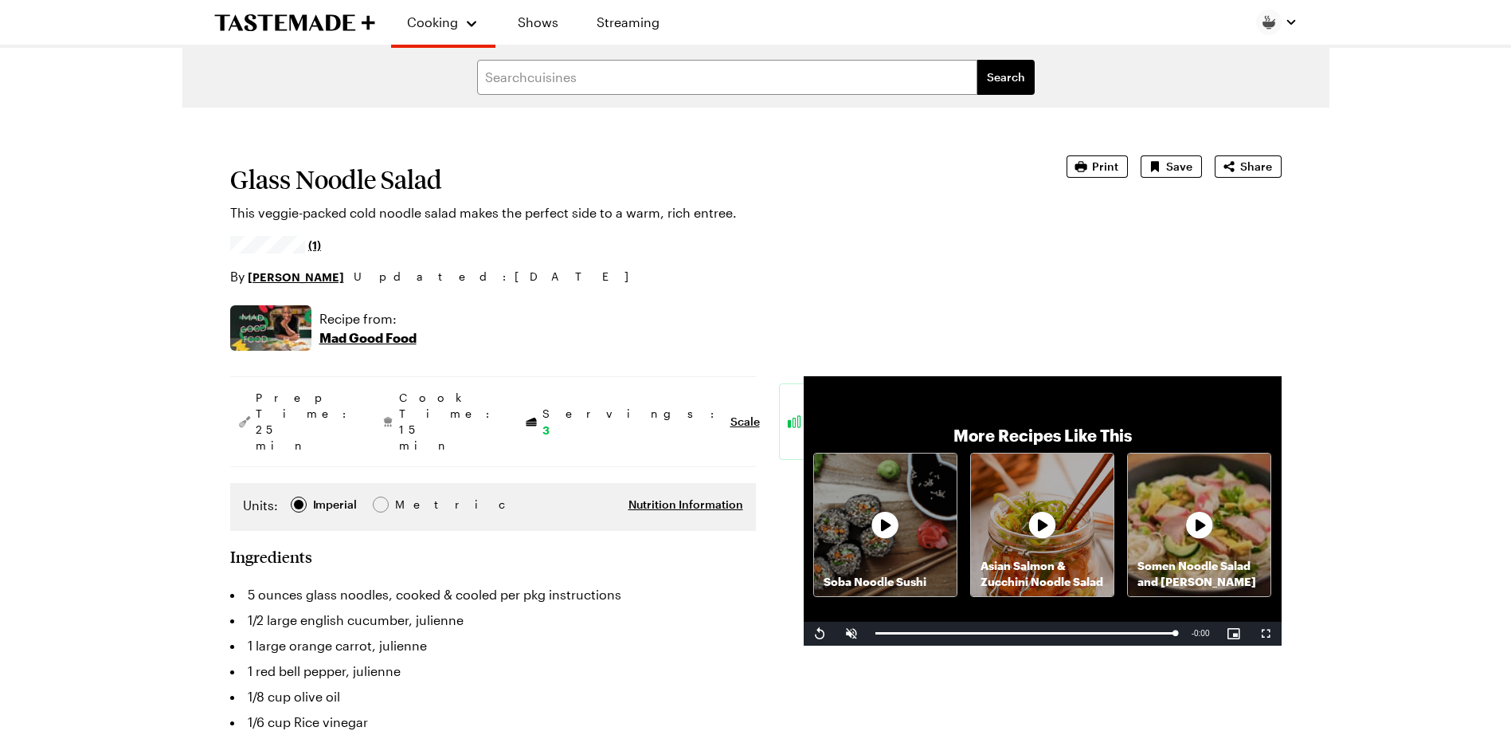
scroll to position [0, 0]
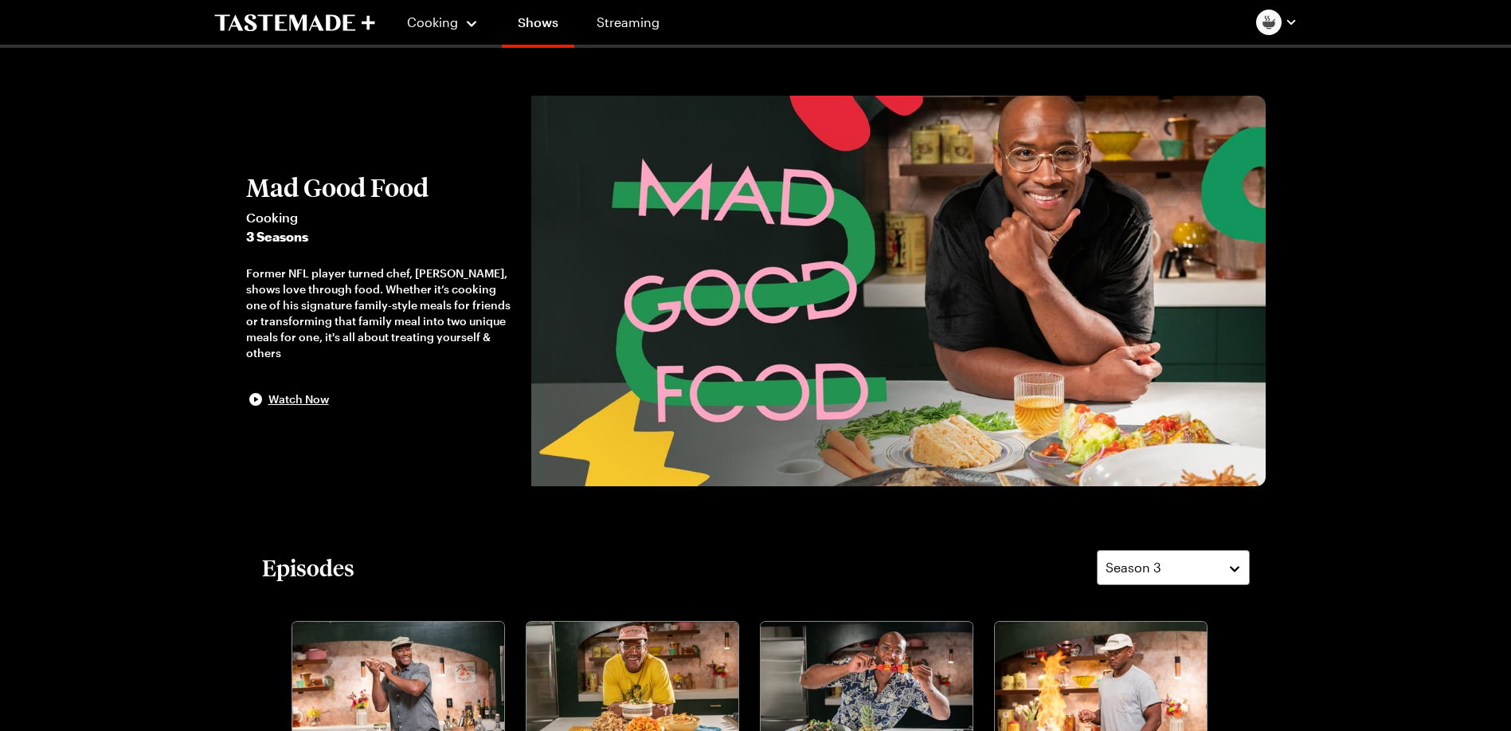
scroll to position [1195, 0]
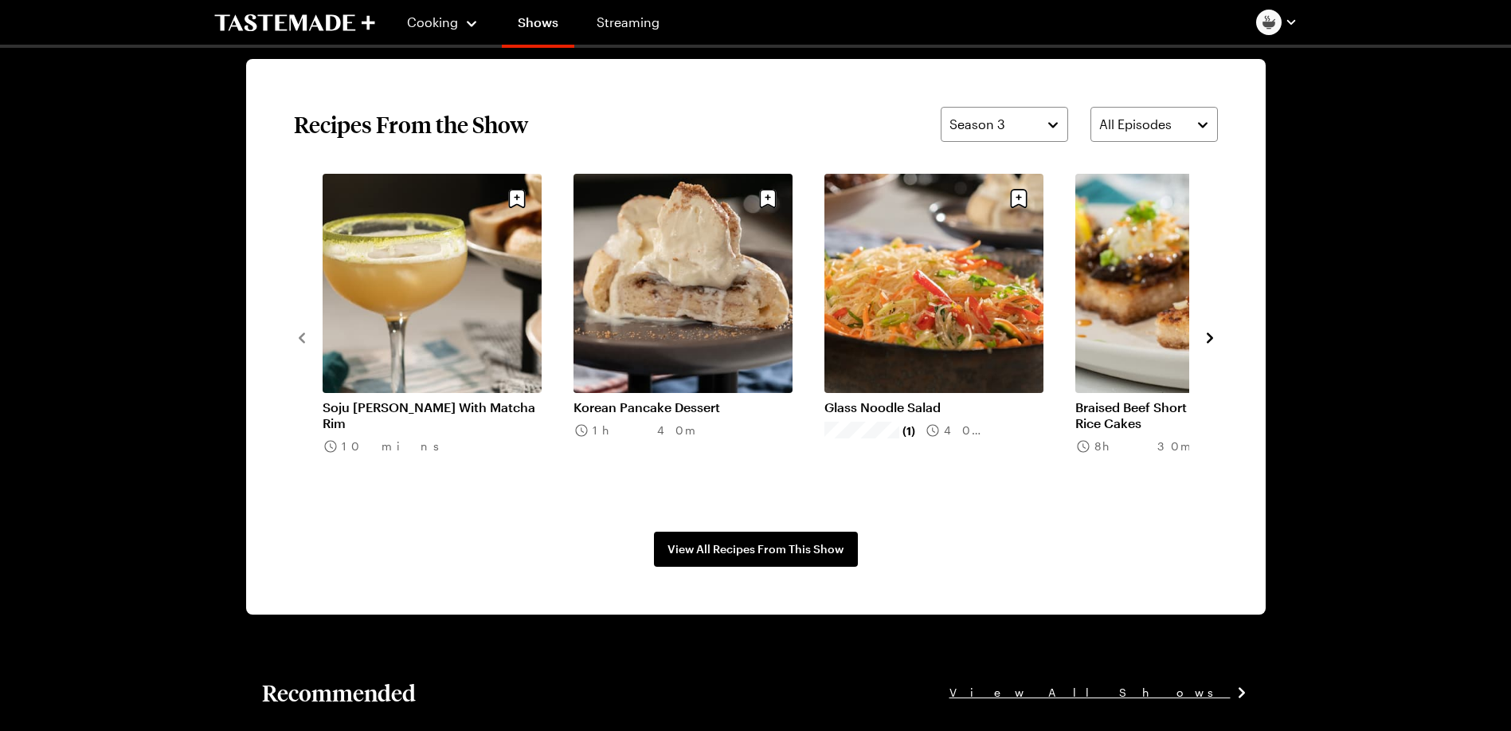
click at [1210, 339] on icon "navigate to next item" at bounding box center [1210, 337] width 6 height 10
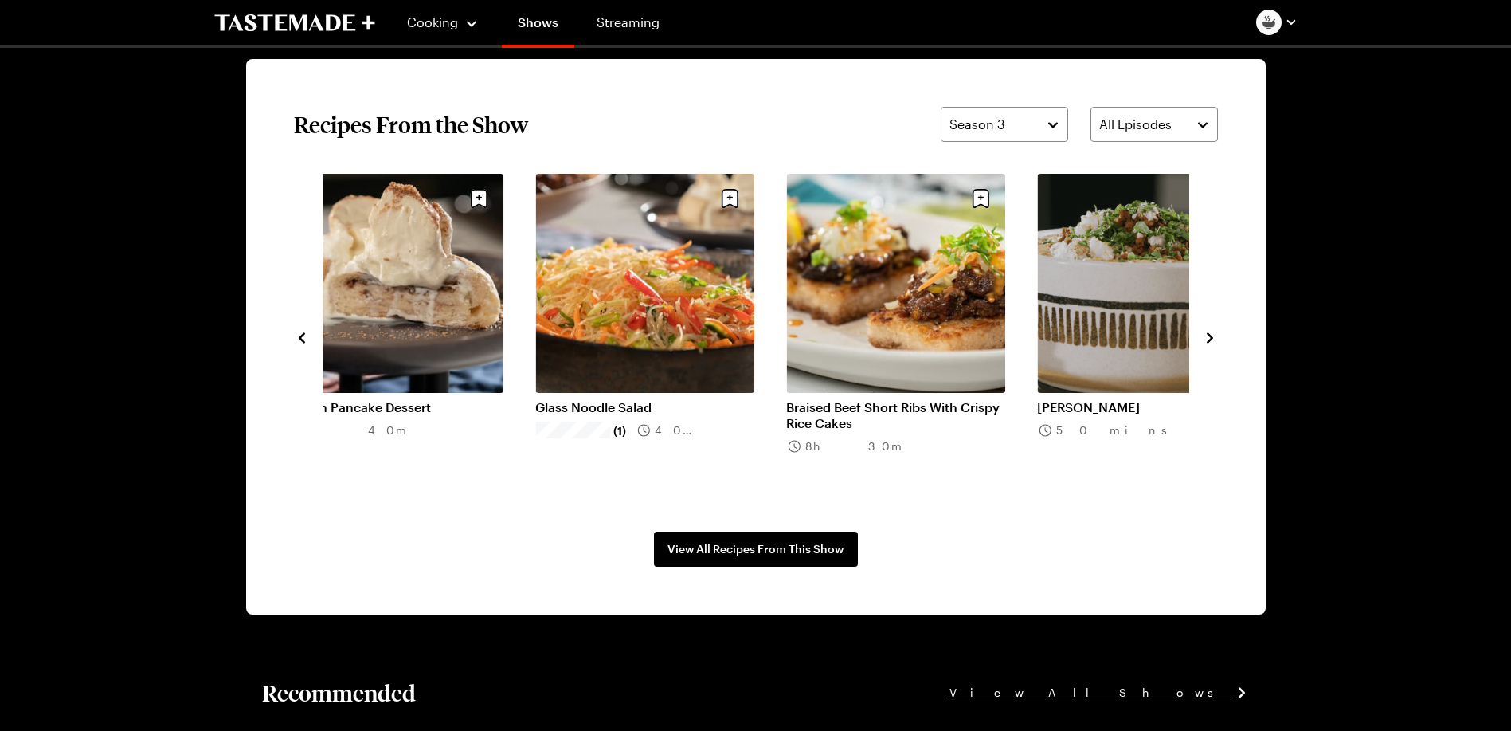
click at [1210, 339] on icon "navigate to next item" at bounding box center [1210, 337] width 6 height 10
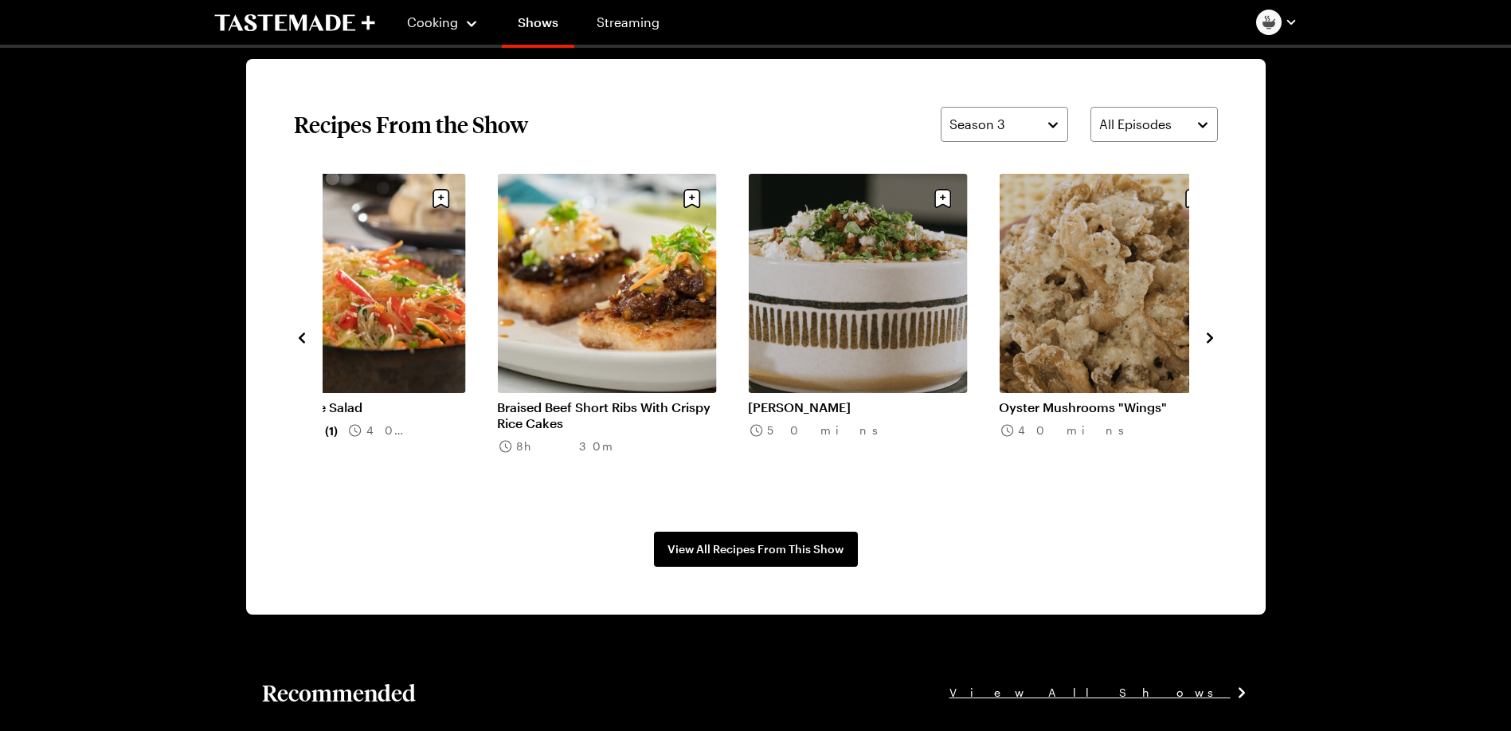
click at [1209, 339] on icon "navigate to next item" at bounding box center [1210, 338] width 16 height 16
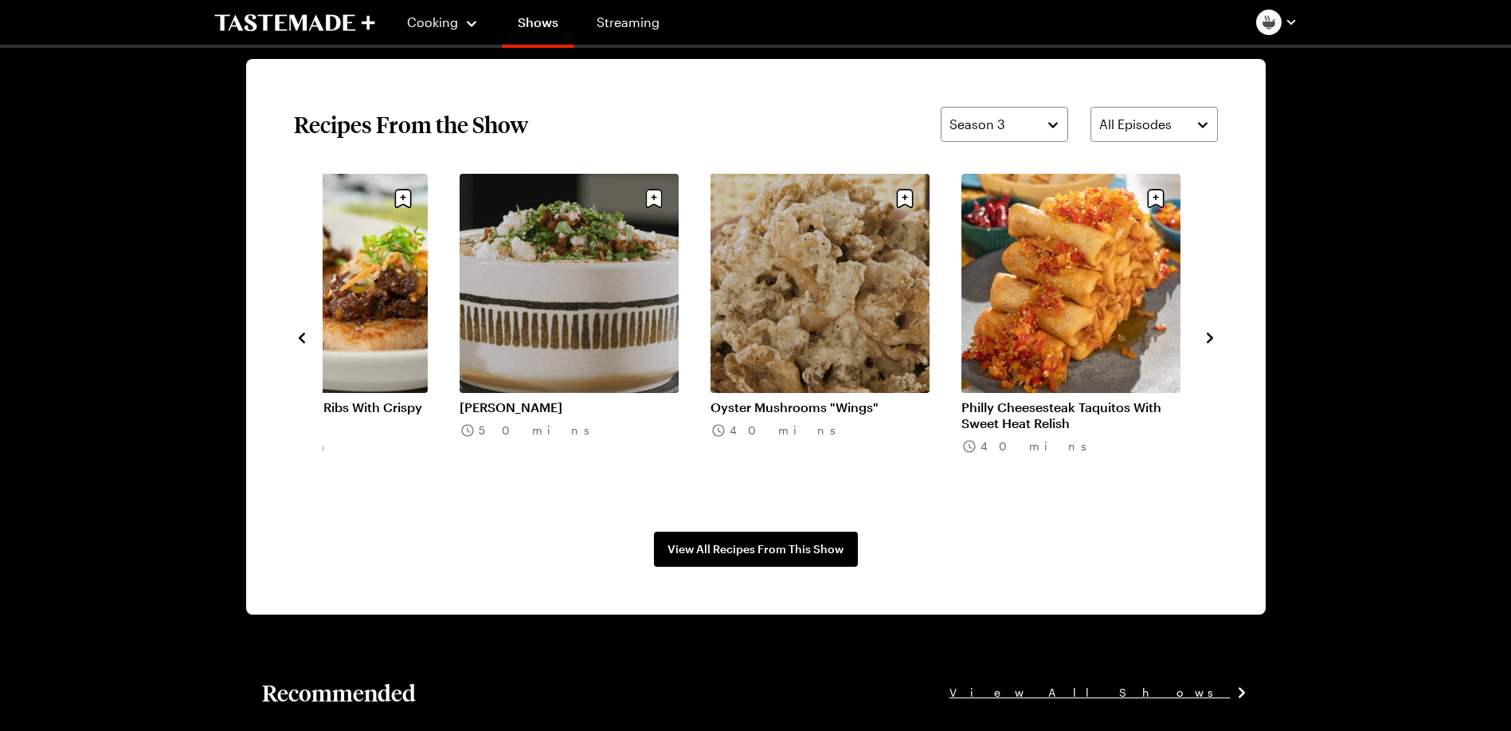
click at [1209, 339] on icon "navigate to next item" at bounding box center [1210, 338] width 16 height 16
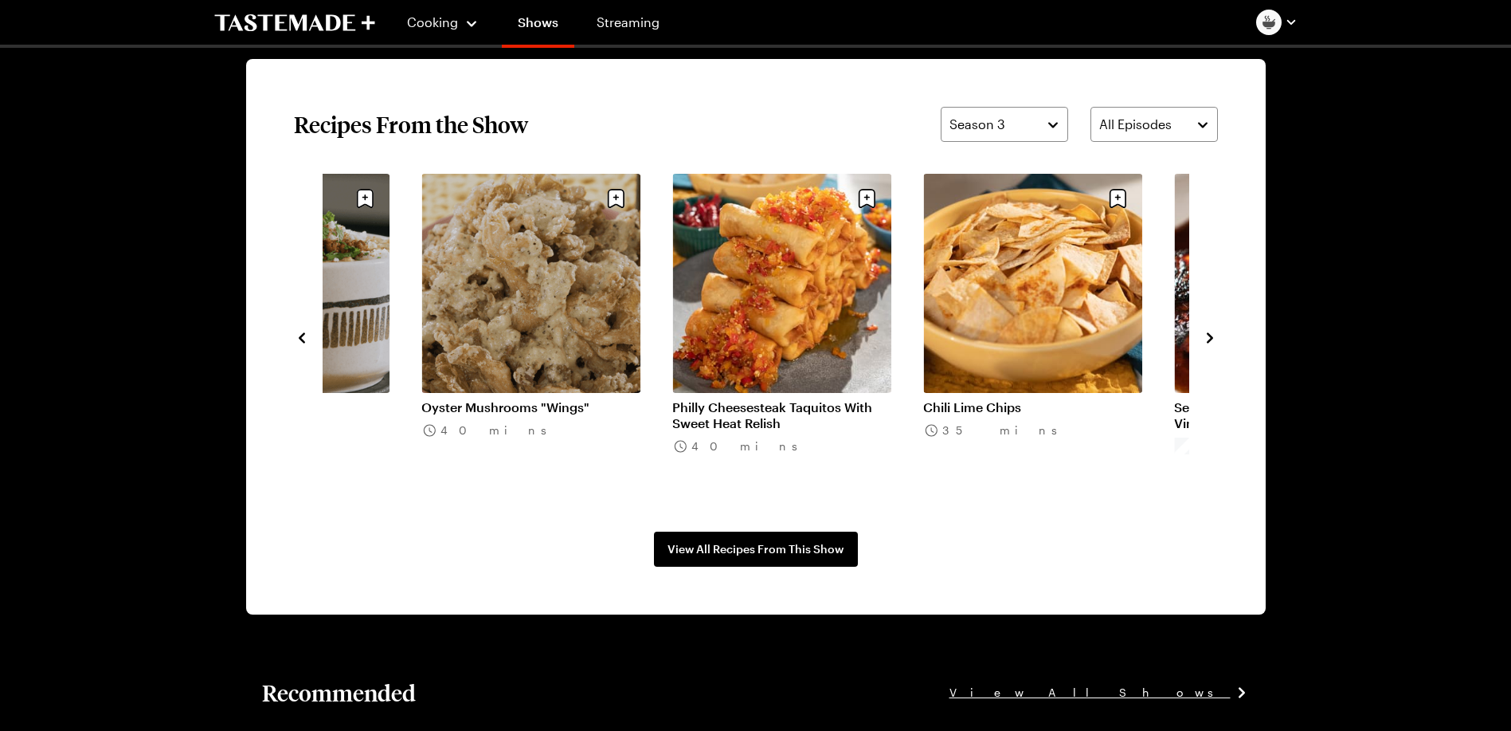
click at [771, 399] on link "Philly Cheesesteak Taquitos With Sweet Heat Relish" at bounding box center [781, 415] width 219 height 32
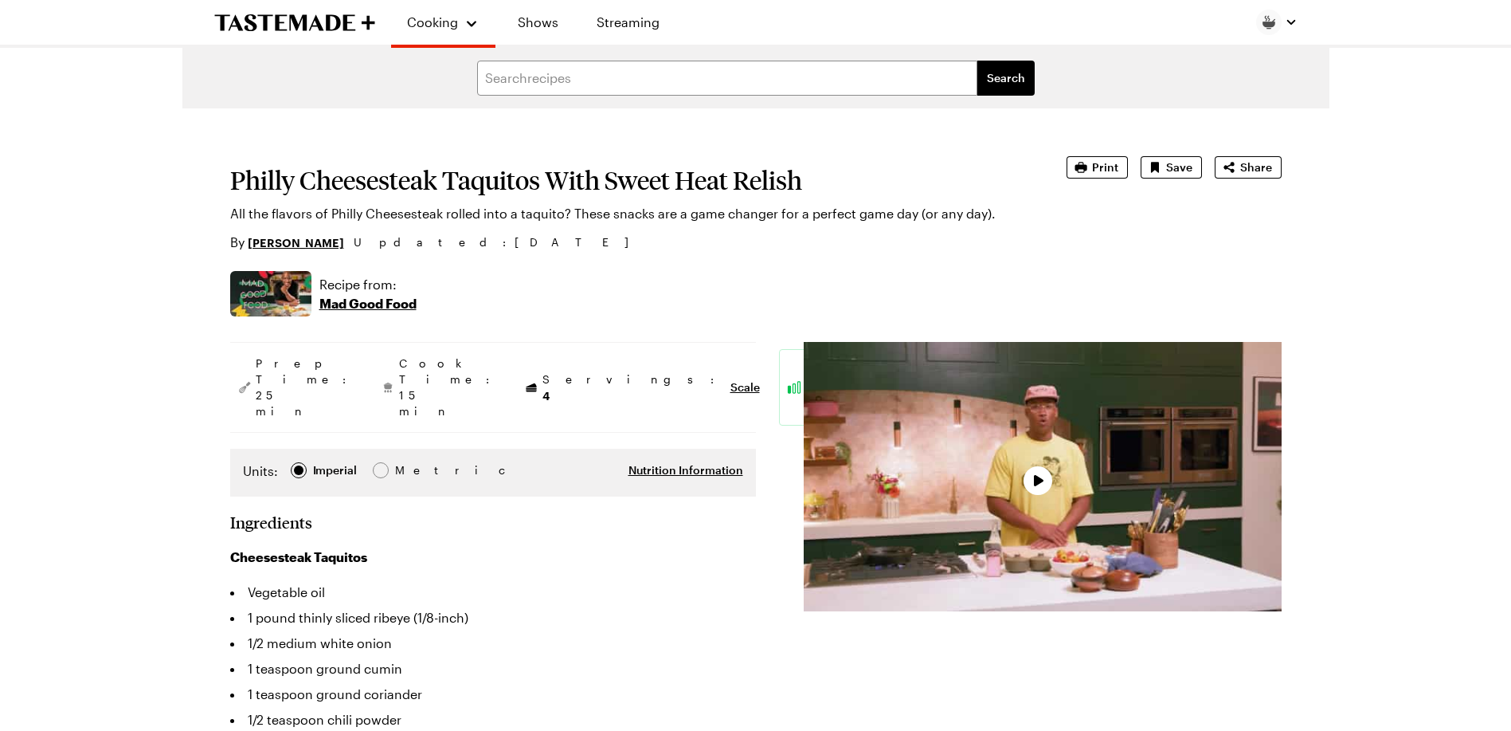
type textarea "x"
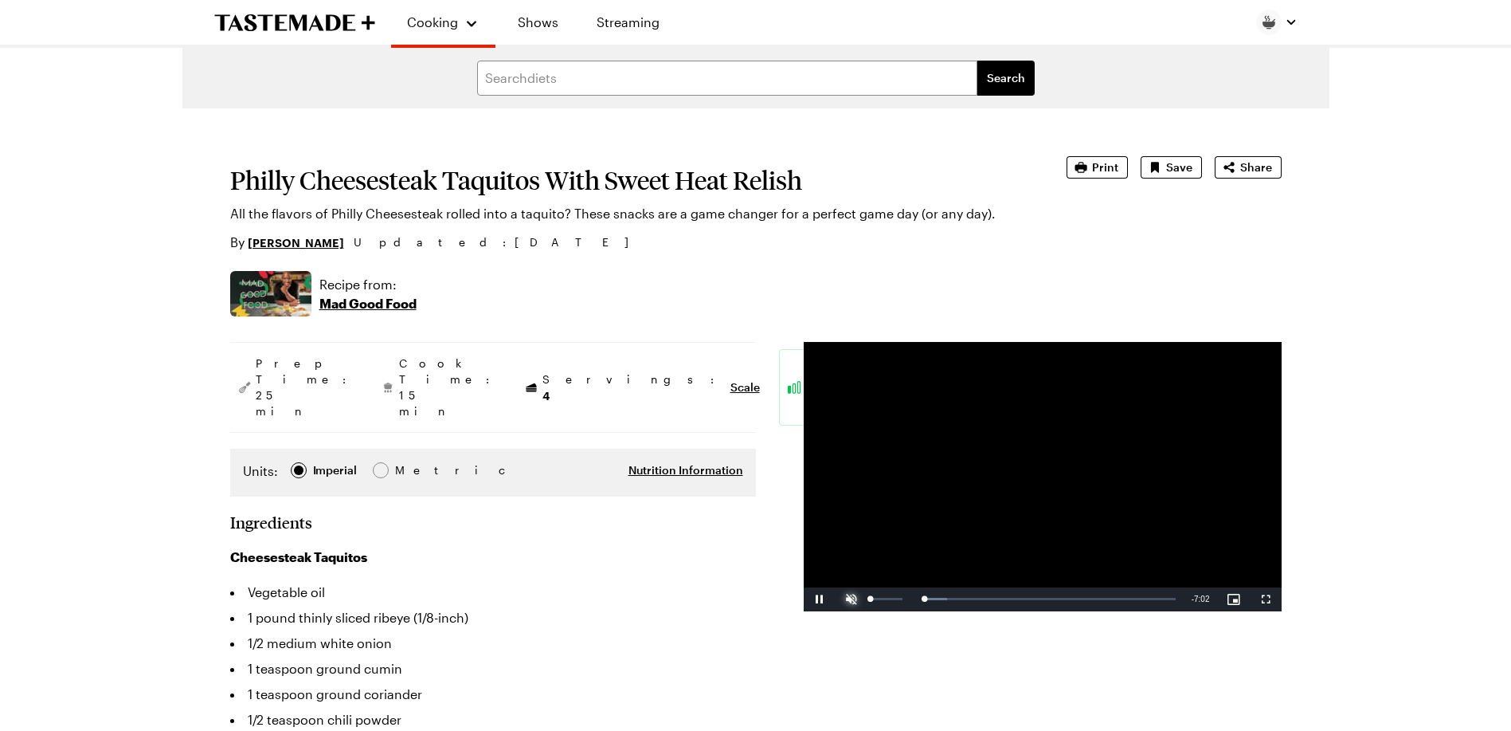
click at [851, 599] on span "Video Player" at bounding box center [852, 599] width 32 height 0
drag, startPoint x: 880, startPoint y: 598, endPoint x: 872, endPoint y: 598, distance: 8.8
click at [876, 598] on div "0:00" at bounding box center [876, 599] width 0 height 4
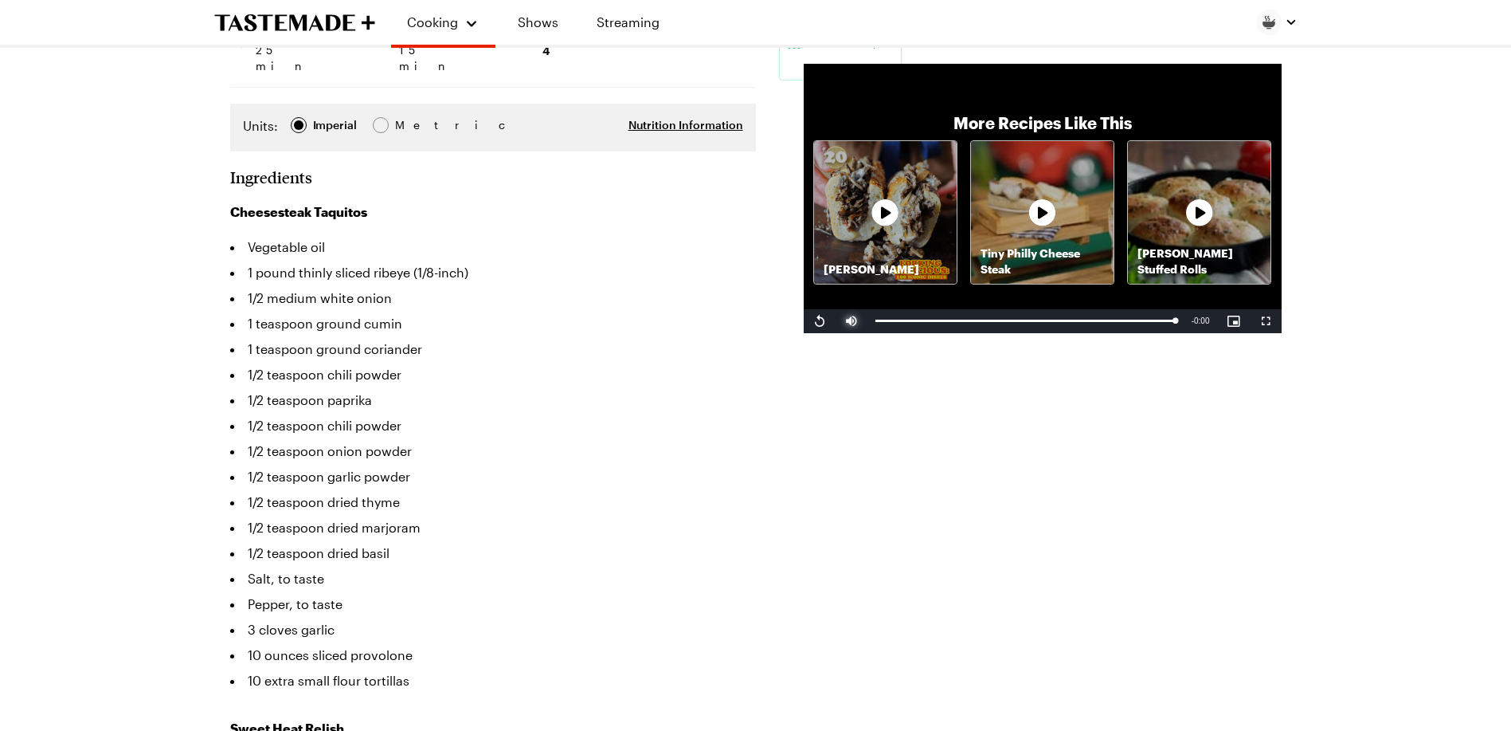
scroll to position [345, 6]
